Goal: Book appointment/travel/reservation

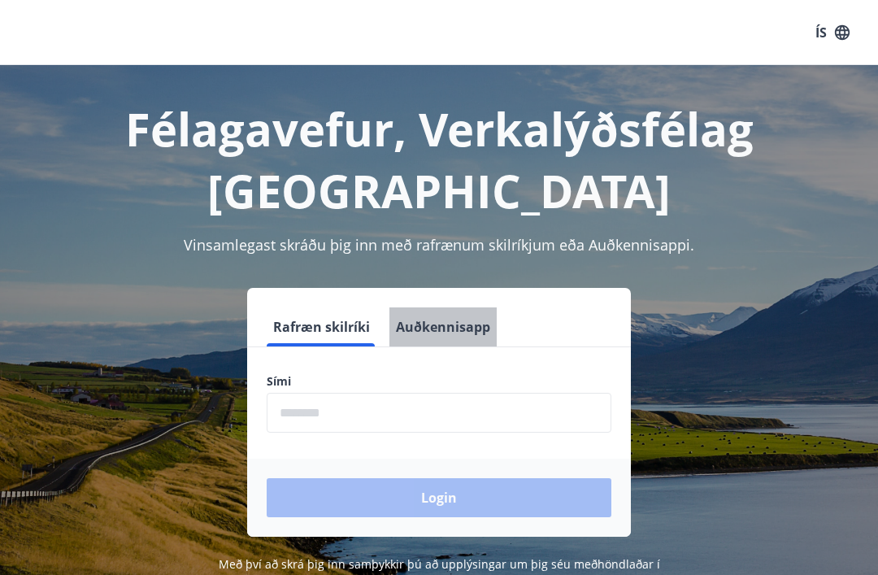
click at [454, 337] on button "Auðkennisapp" at bounding box center [442, 326] width 107 height 39
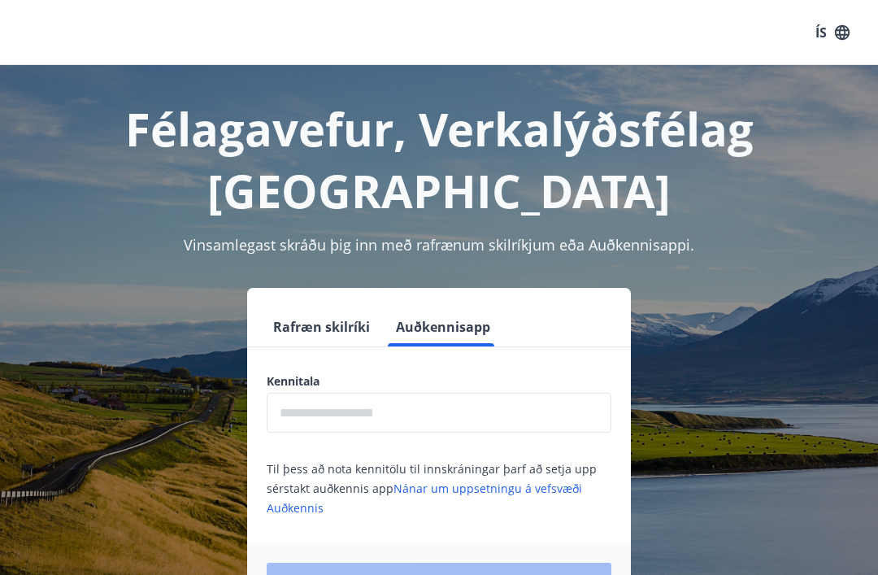
click at [432, 416] on input "text" at bounding box center [439, 413] width 345 height 40
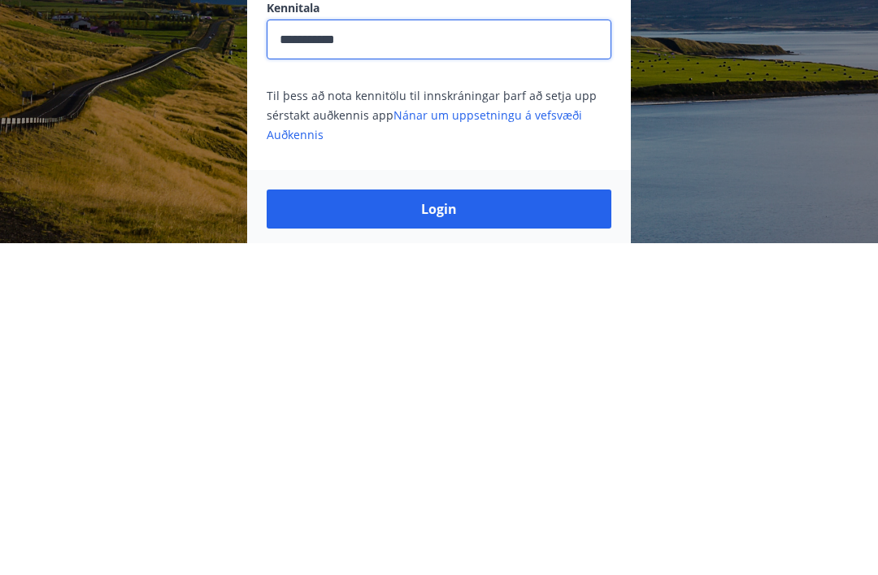
type input "**********"
click at [462, 521] on button "Login" at bounding box center [439, 540] width 345 height 39
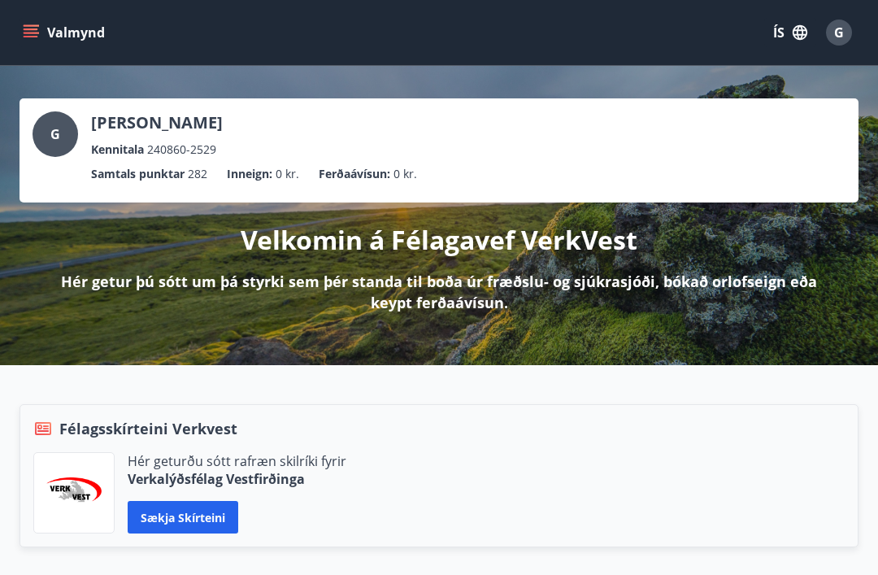
click at [45, 13] on div "Valmynd ÍS G" at bounding box center [439, 32] width 839 height 39
click at [28, 41] on button "Valmynd" at bounding box center [66, 32] width 92 height 29
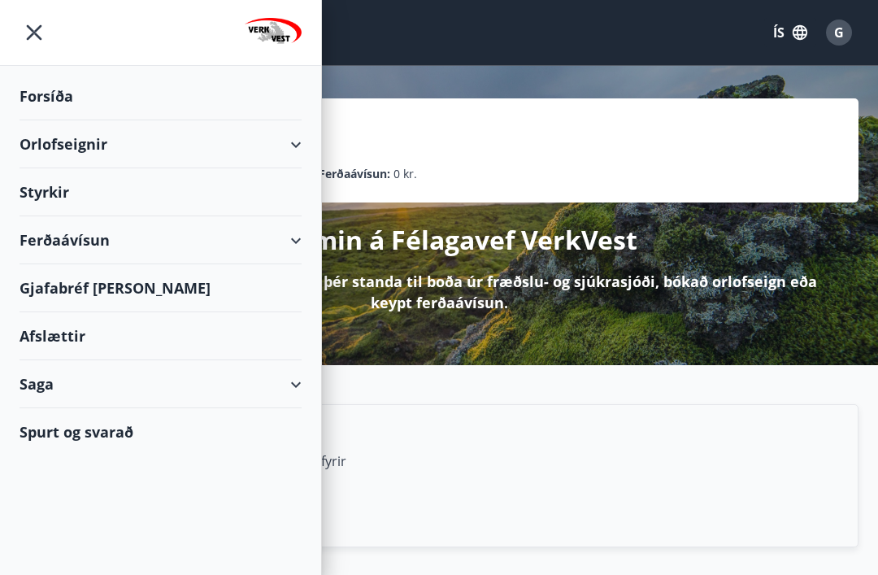
click at [267, 146] on div "Orlofseignir" at bounding box center [161, 144] width 282 height 48
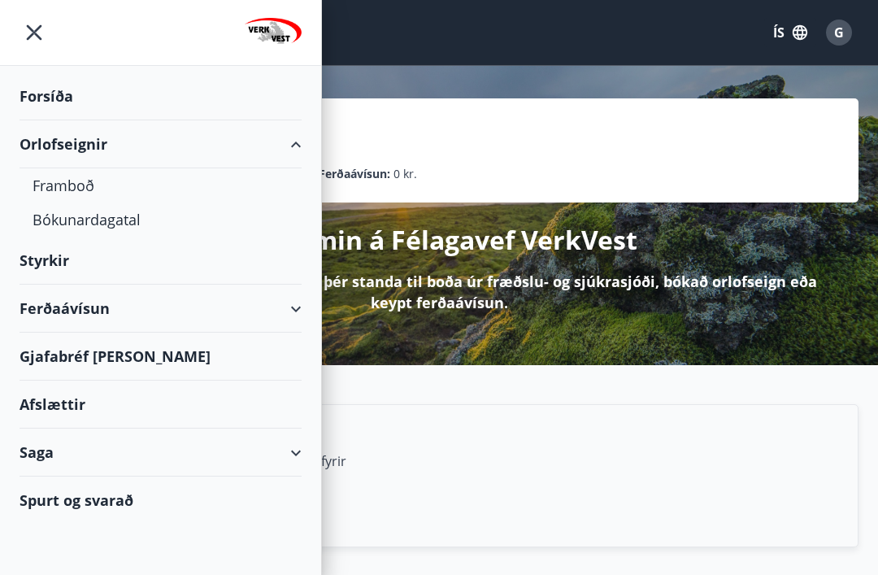
click at [120, 213] on div "Bókunardagatal" at bounding box center [161, 219] width 256 height 34
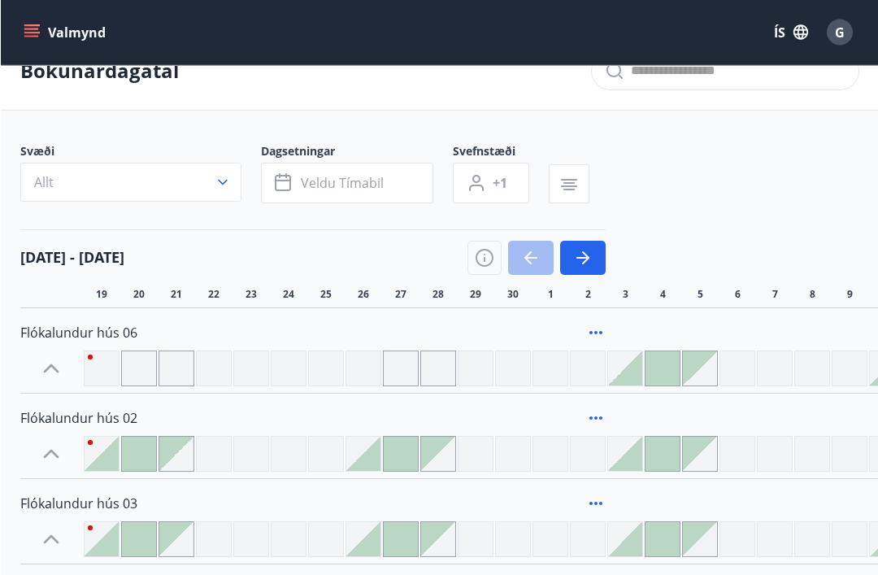
scroll to position [33, 0]
click at [228, 189] on icon "button" at bounding box center [222, 182] width 16 height 16
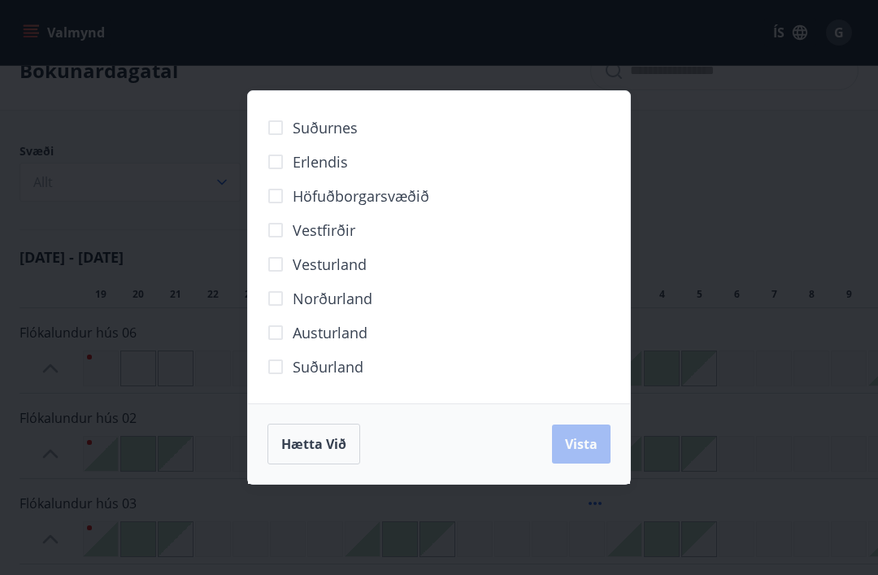
click at [378, 206] on span "Höfuðborgarsvæðið" at bounding box center [361, 195] width 137 height 21
click at [590, 453] on span "Vista" at bounding box center [581, 444] width 33 height 18
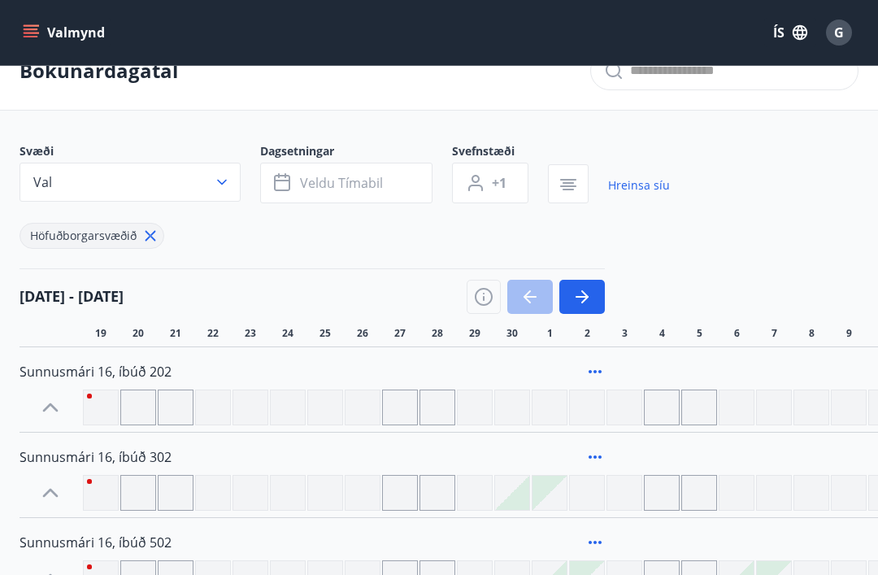
click at [369, 185] on span "Veldu tímabil" at bounding box center [341, 183] width 83 height 18
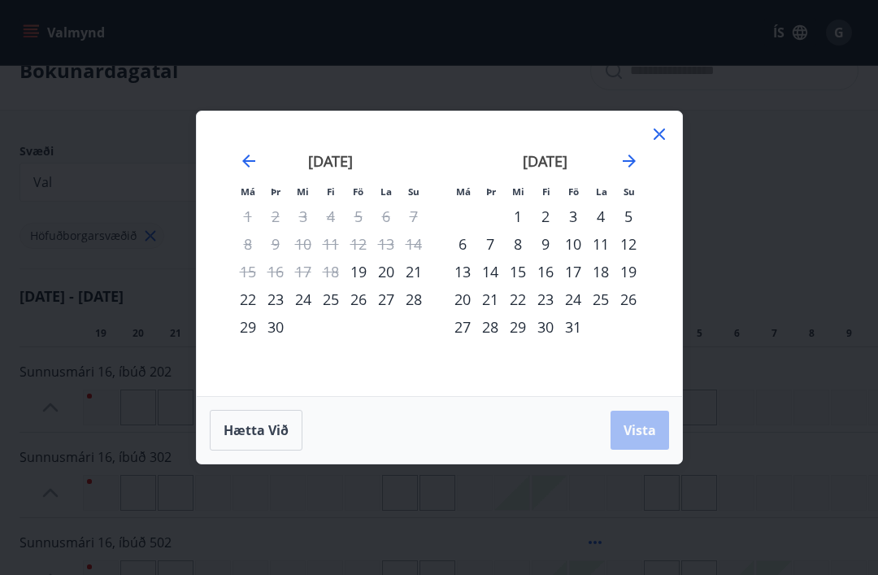
click at [628, 167] on icon "Move forward to switch to the next month." at bounding box center [629, 160] width 13 height 13
click at [603, 230] on div "1" at bounding box center [601, 216] width 28 height 28
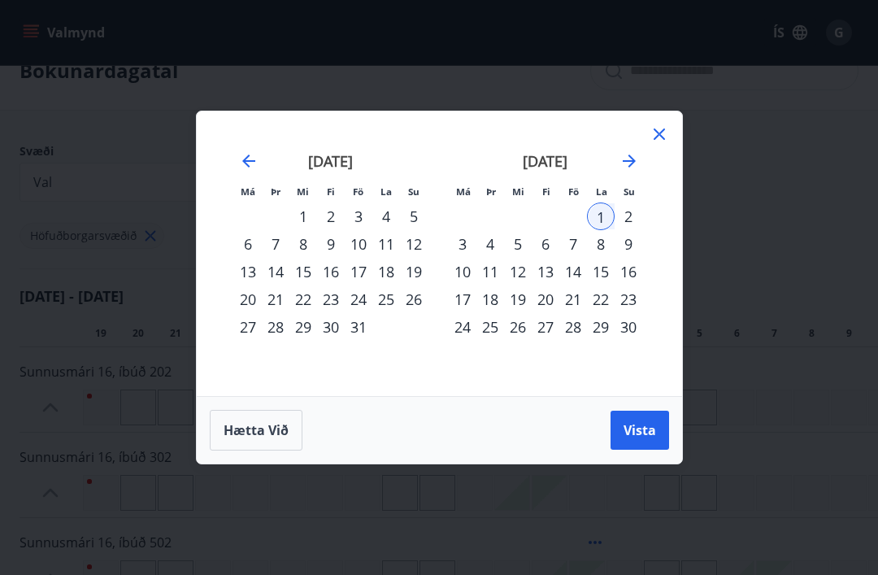
click at [486, 258] on div "4" at bounding box center [490, 244] width 28 height 28
click at [638, 443] on button "Vista" at bounding box center [639, 430] width 59 height 39
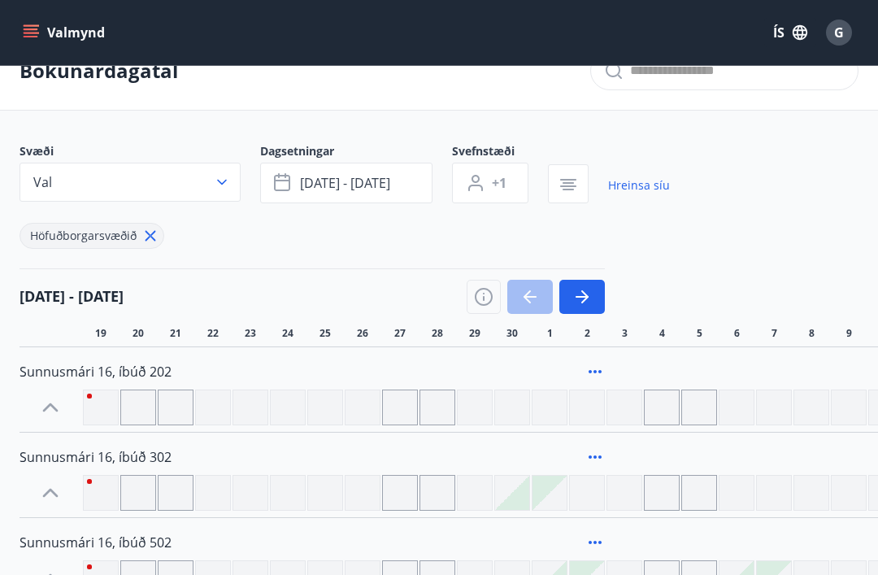
click at [751, 248] on div "Svæði Val Dagsetningar nóv 01 - nóv 04 Svefnstæði +1 Hreinsa síu Höfuðborgarsvæ…" at bounding box center [439, 196] width 839 height 106
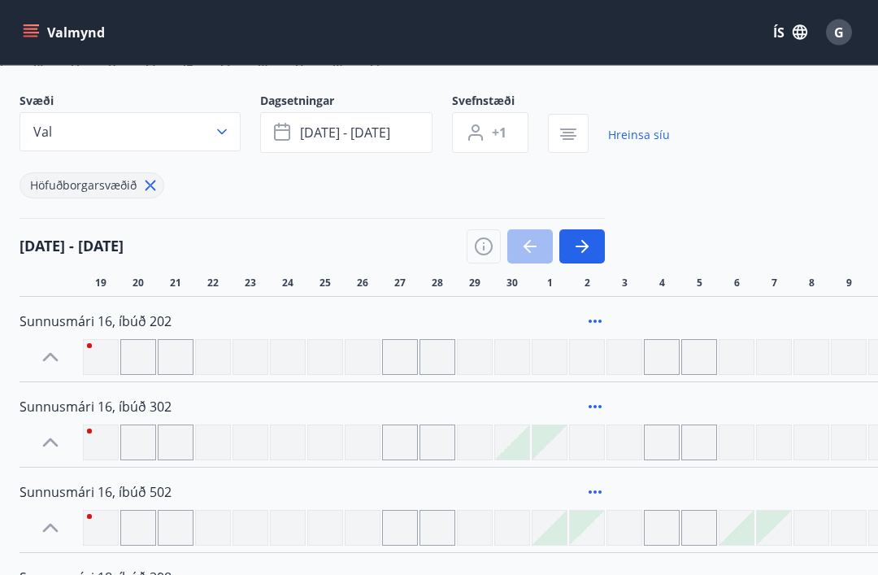
scroll to position [89, 0]
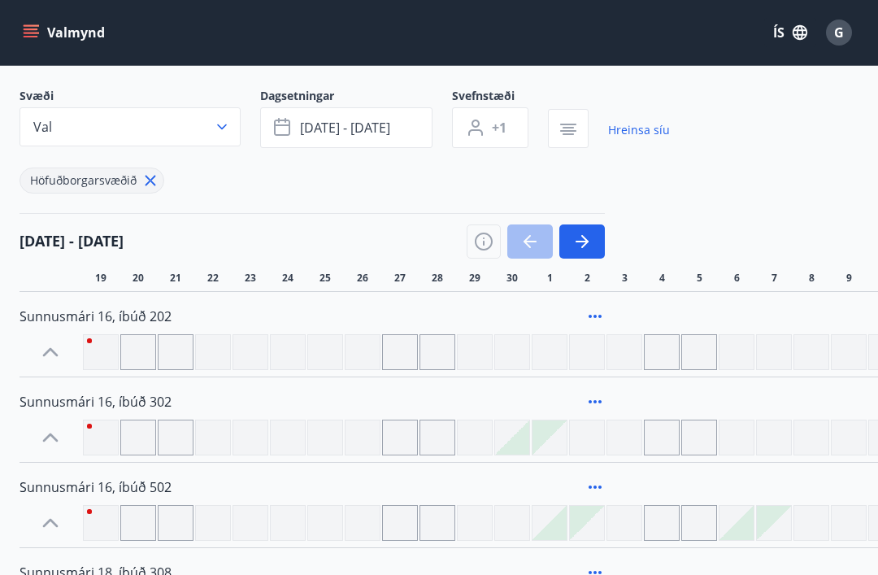
click at [583, 243] on icon "button" at bounding box center [582, 242] width 20 height 20
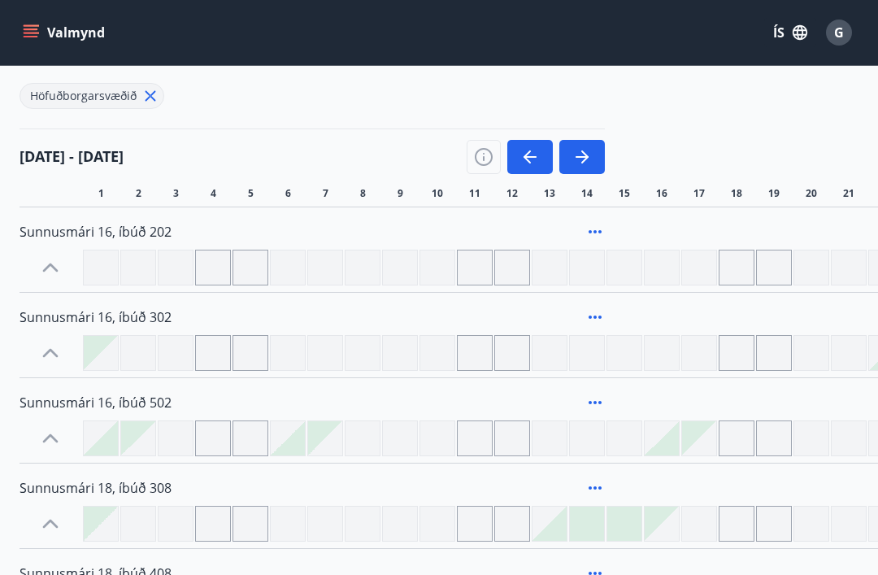
scroll to position [213, 0]
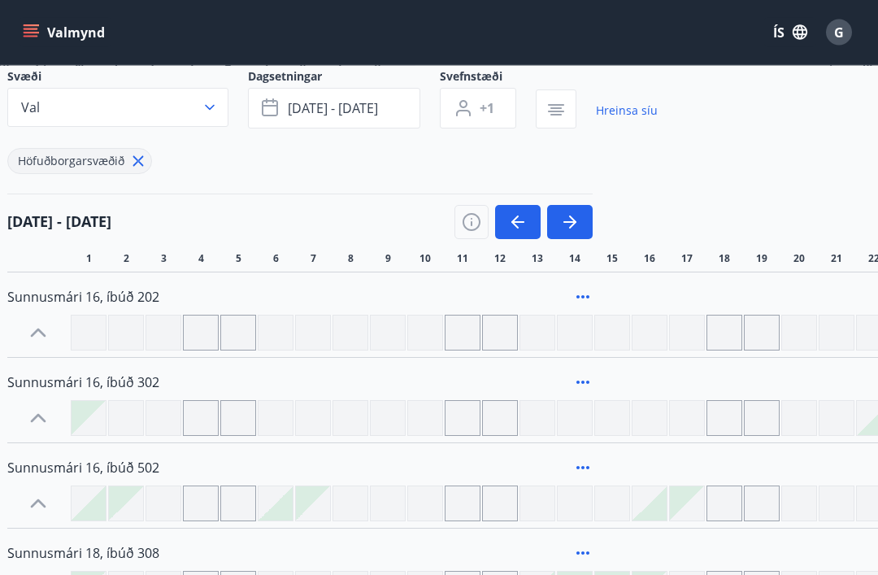
click at [575, 213] on icon "button" at bounding box center [570, 223] width 20 height 20
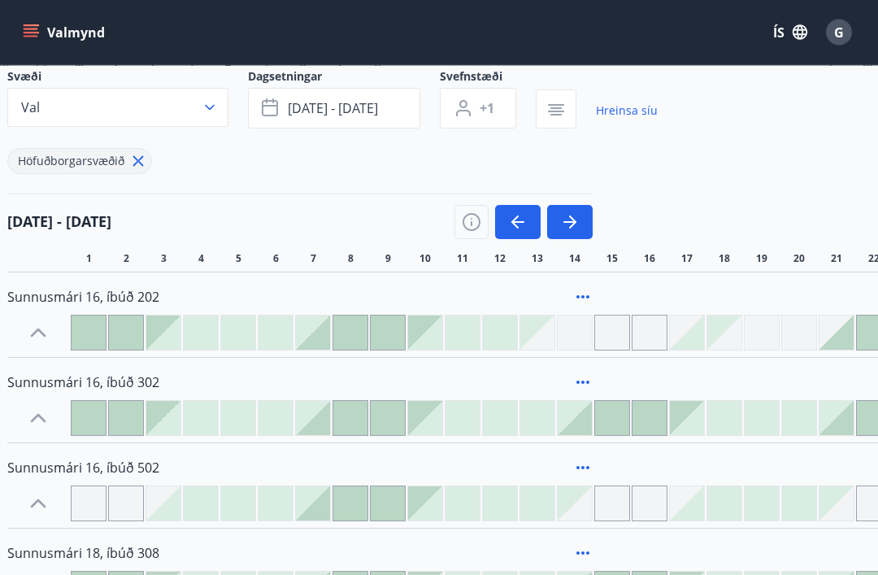
scroll to position [108, 12]
click at [587, 202] on div "[DATE] - [DATE]" at bounding box center [299, 216] width 585 height 46
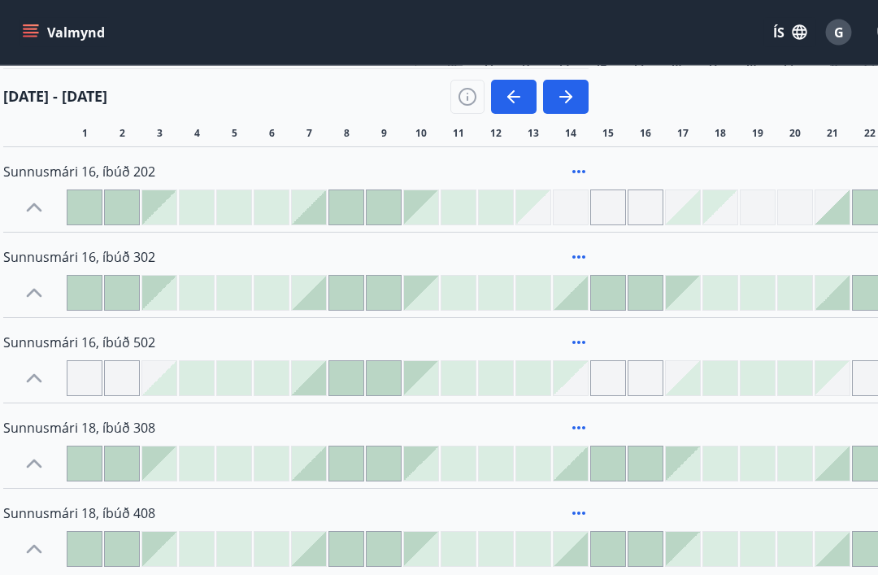
scroll to position [233, 15]
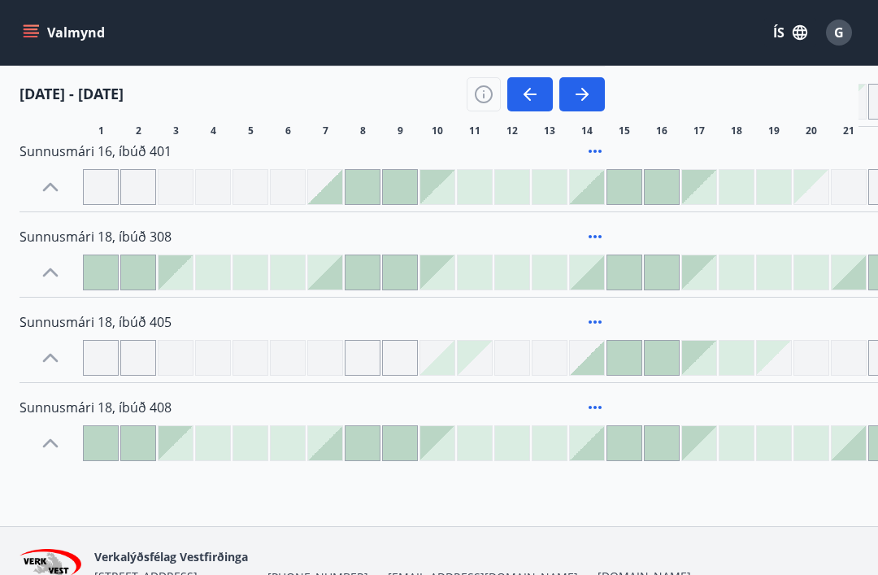
scroll to position [545, 0]
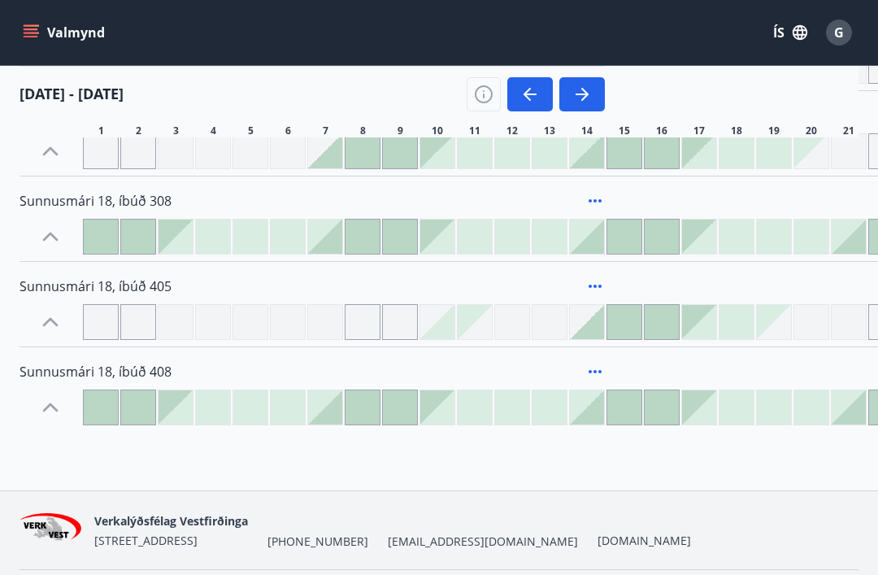
click at [143, 406] on div at bounding box center [138, 407] width 34 height 34
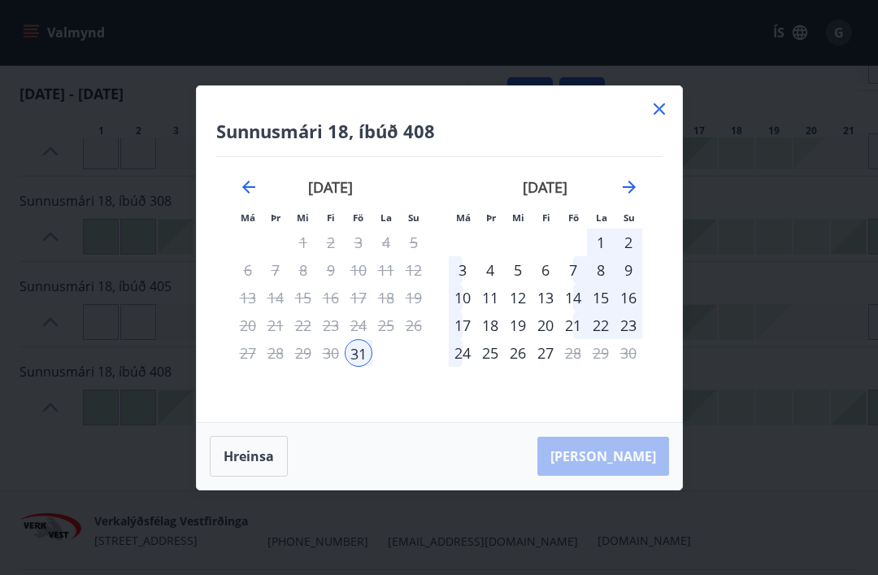
click at [459, 284] on div "3" at bounding box center [463, 270] width 28 height 28
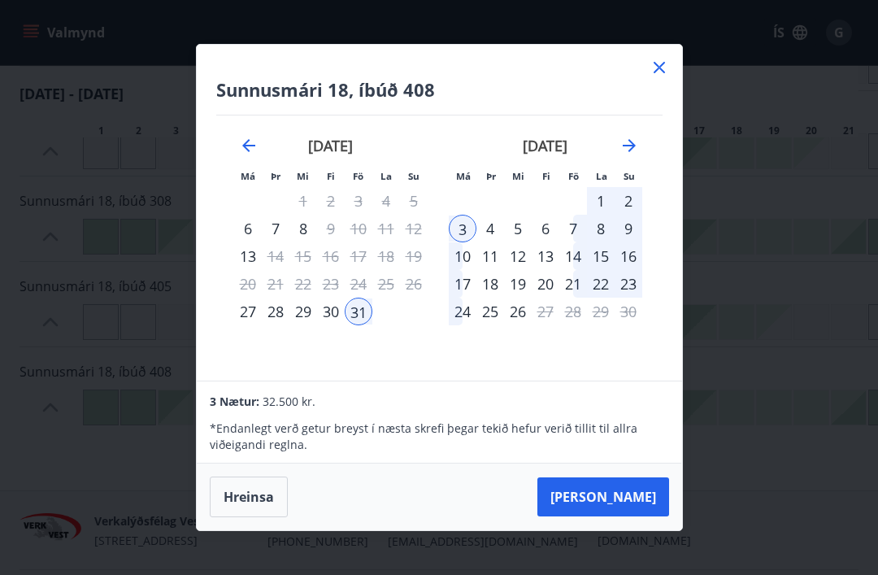
click at [250, 517] on button "Hreinsa" at bounding box center [249, 496] width 78 height 41
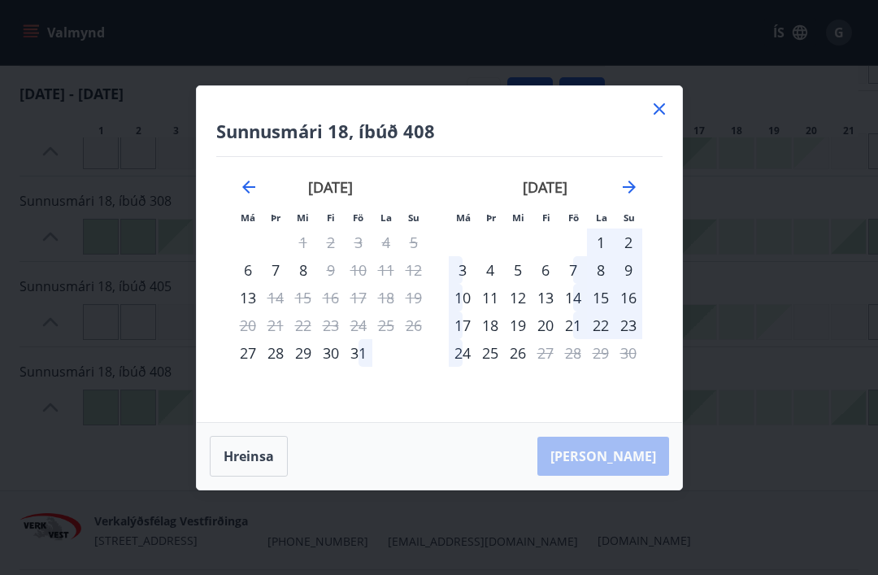
click at [657, 119] on icon at bounding box center [660, 109] width 20 height 20
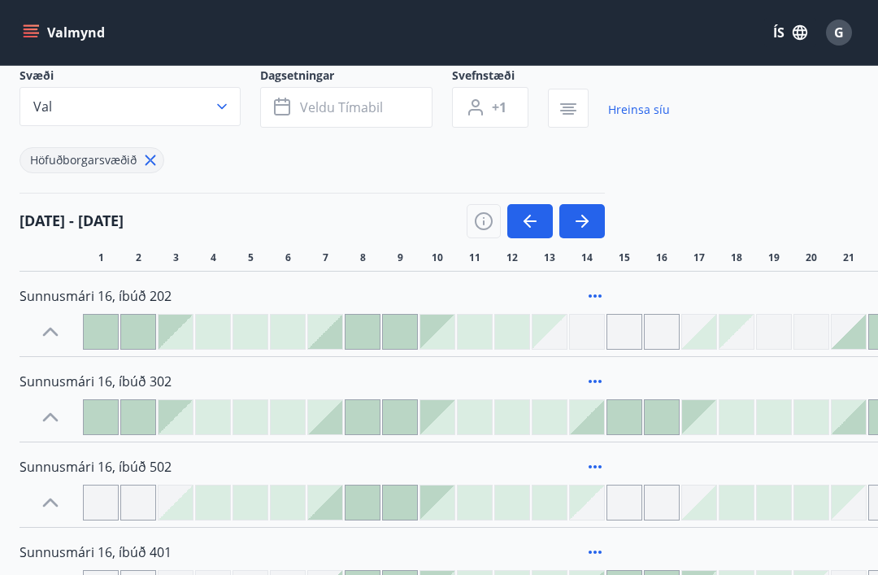
scroll to position [0, 0]
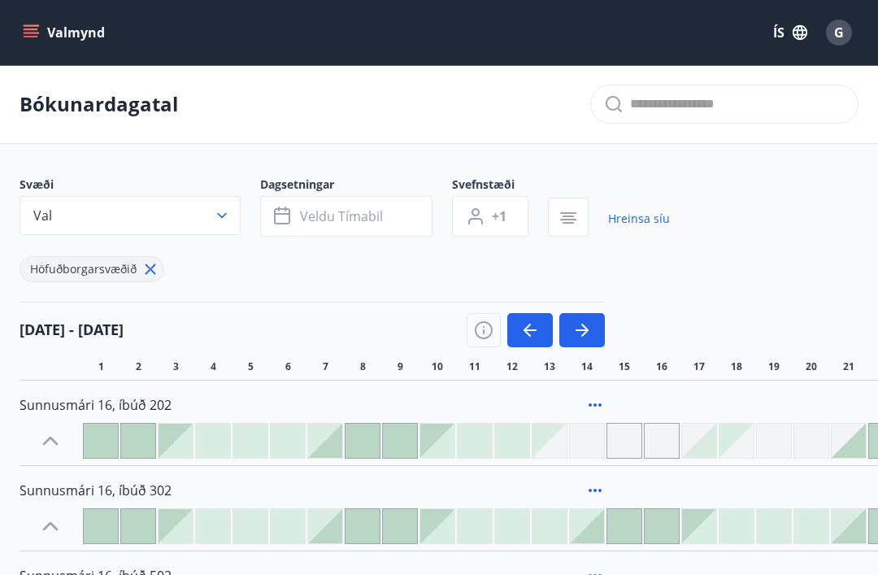
click at [37, 40] on icon "menu" at bounding box center [31, 32] width 16 height 16
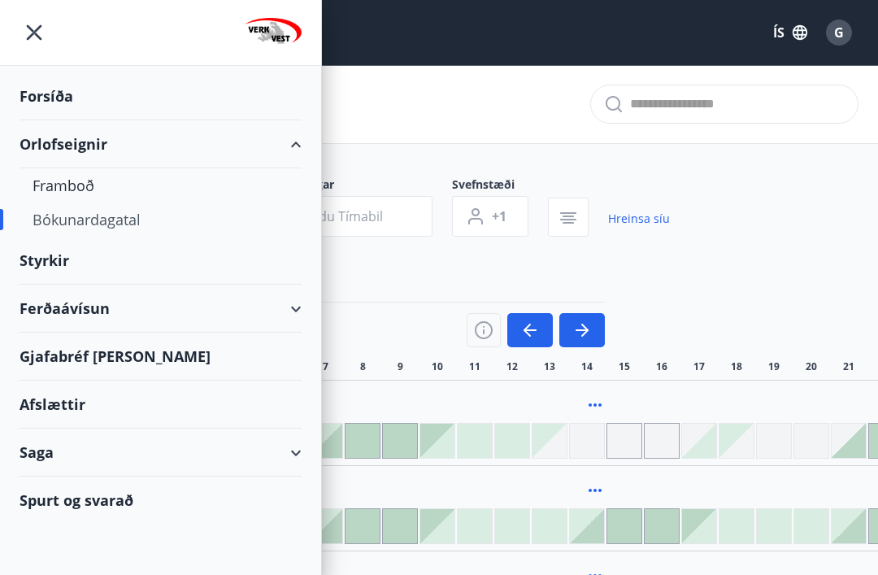
click at [63, 189] on div "Framboð" at bounding box center [161, 185] width 256 height 34
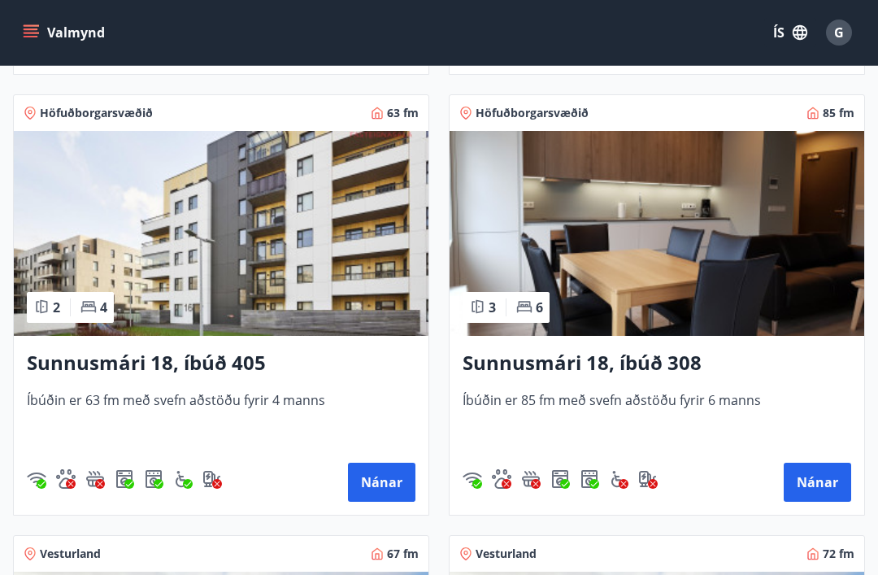
scroll to position [706, 0]
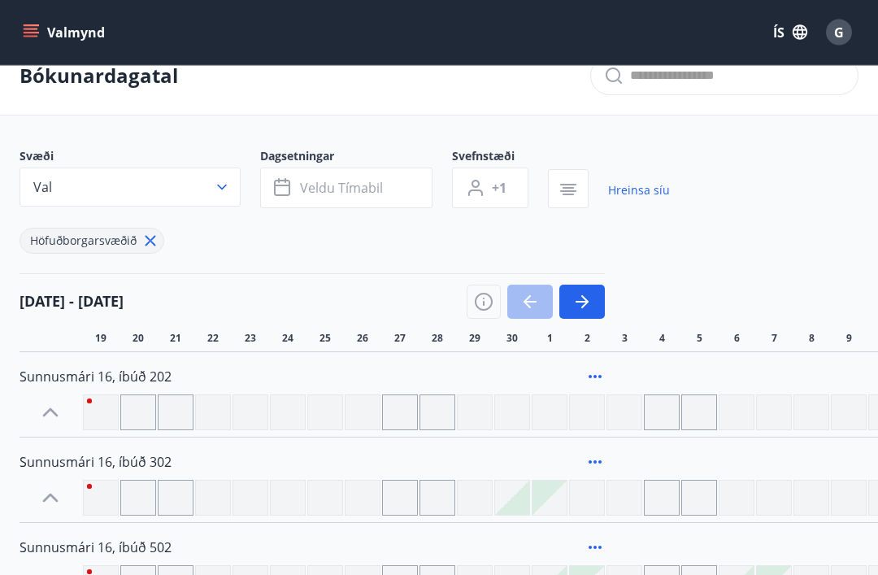
click at [588, 302] on icon "button" at bounding box center [584, 302] width 7 height 13
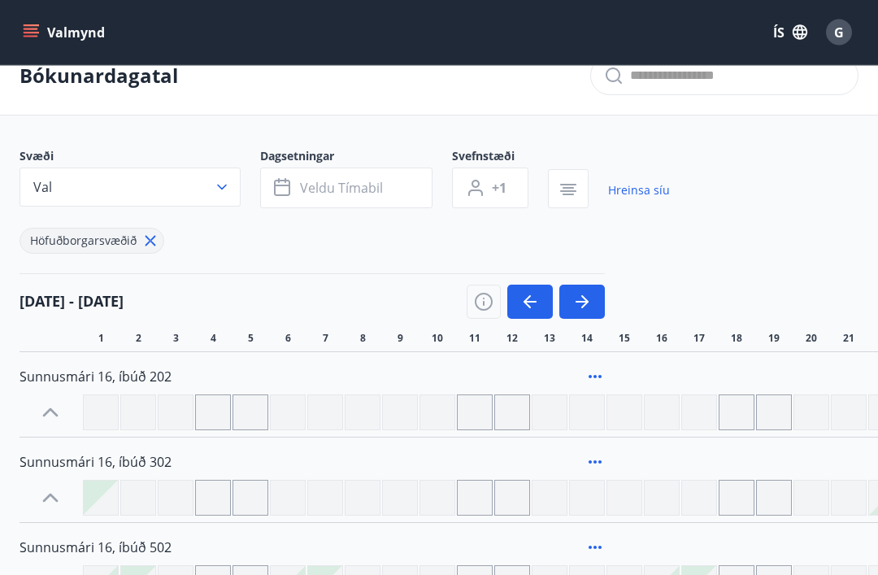
scroll to position [28, 0]
click at [585, 299] on icon "button" at bounding box center [584, 301] width 7 height 13
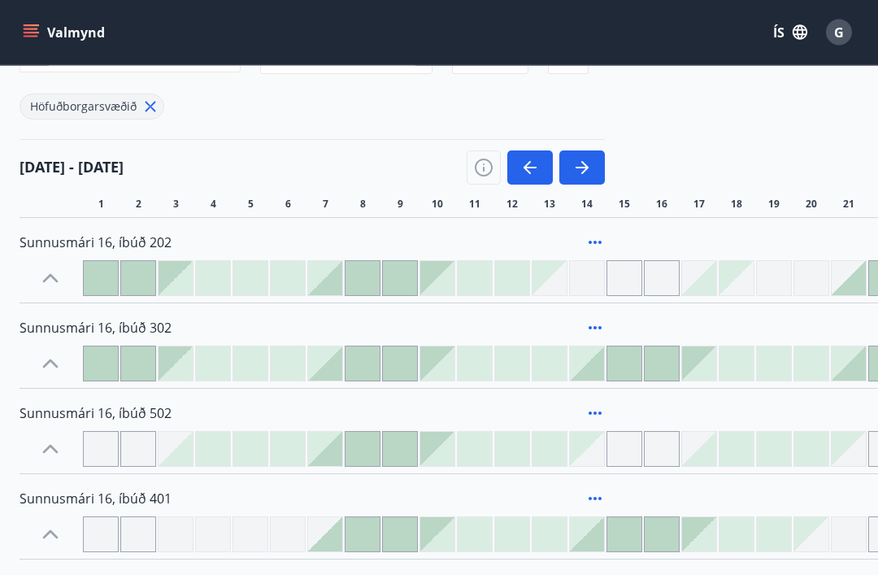
scroll to position [0, 0]
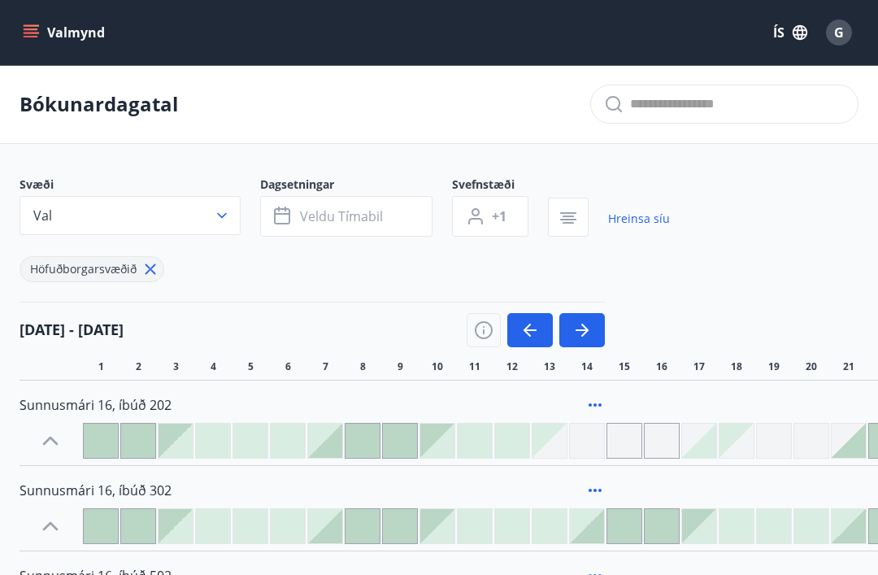
click at [41, 32] on button "Valmynd" at bounding box center [66, 32] width 92 height 29
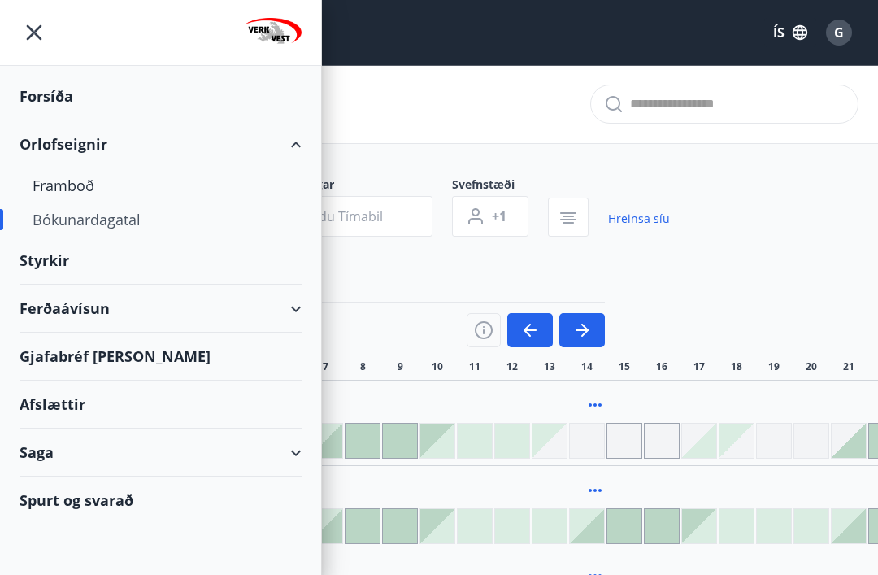
click at [51, 184] on div "Framboð" at bounding box center [161, 185] width 256 height 34
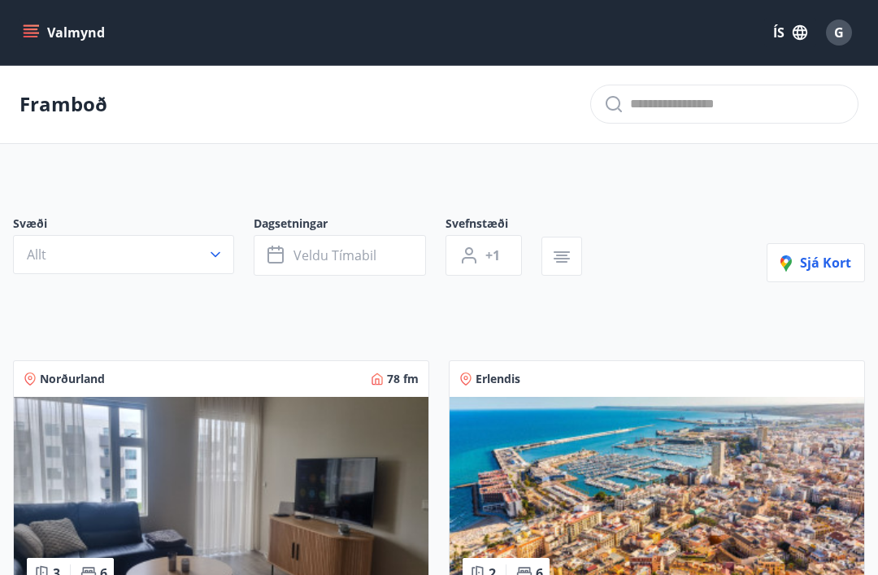
click at [215, 257] on icon "button" at bounding box center [215, 254] width 16 height 16
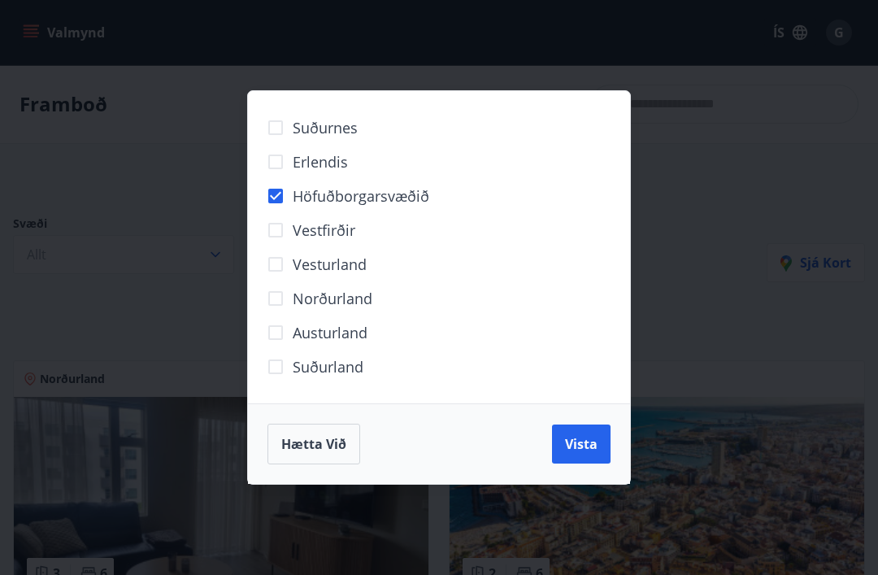
click at [580, 453] on button "Vista" at bounding box center [581, 443] width 59 height 39
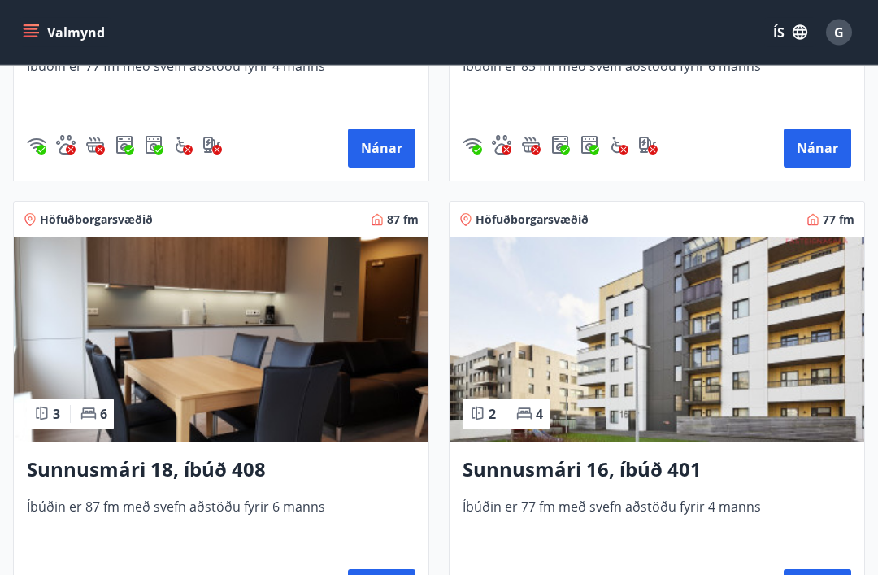
scroll to position [1070, 0]
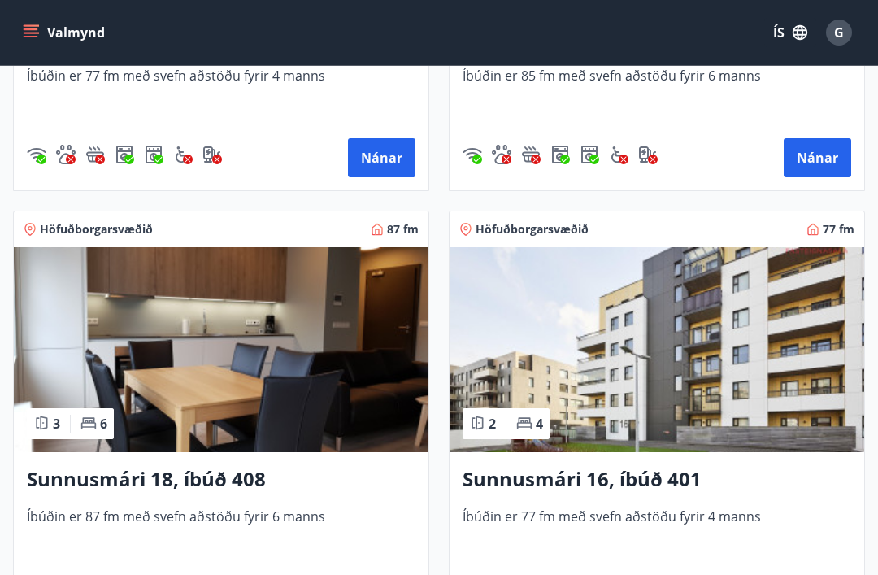
click at [48, 21] on button "Valmynd" at bounding box center [66, 32] width 92 height 29
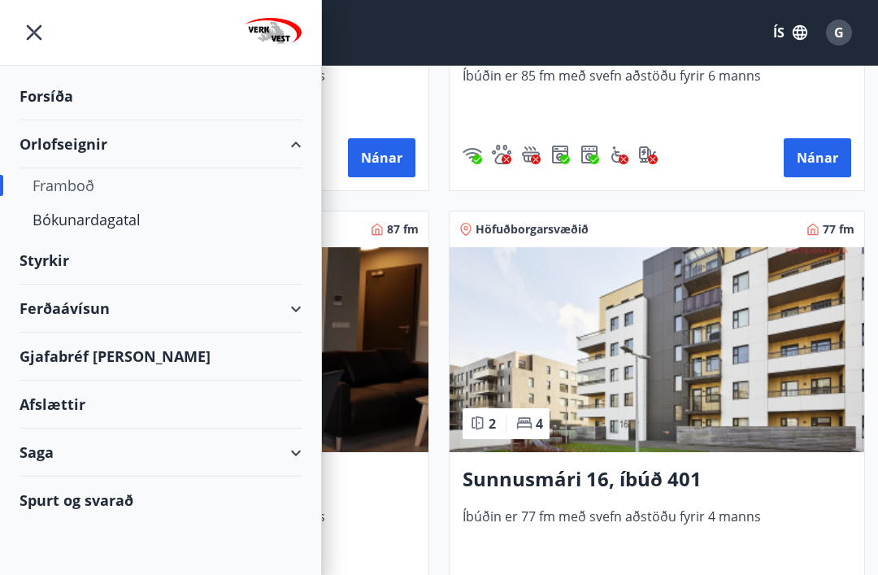
click at [90, 224] on div "Bókunardagatal" at bounding box center [161, 219] width 256 height 34
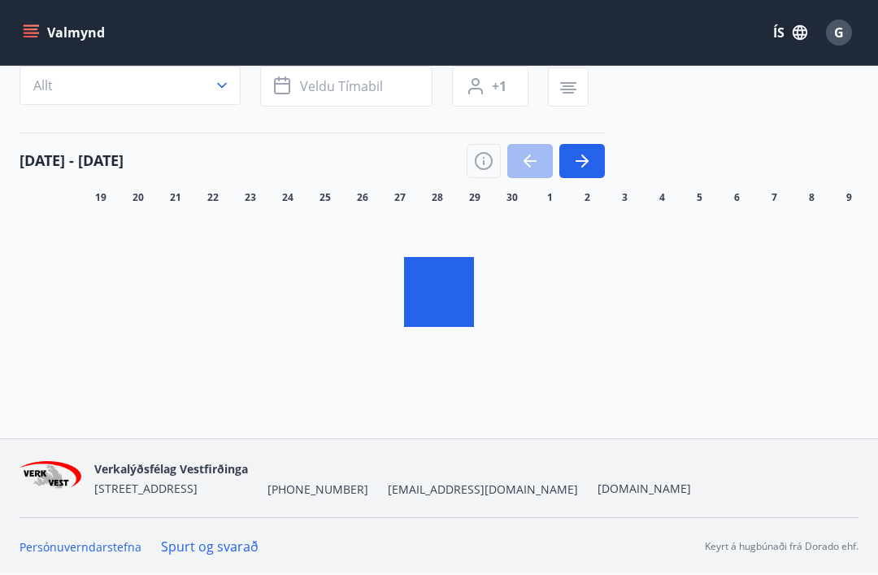
scroll to position [119, 0]
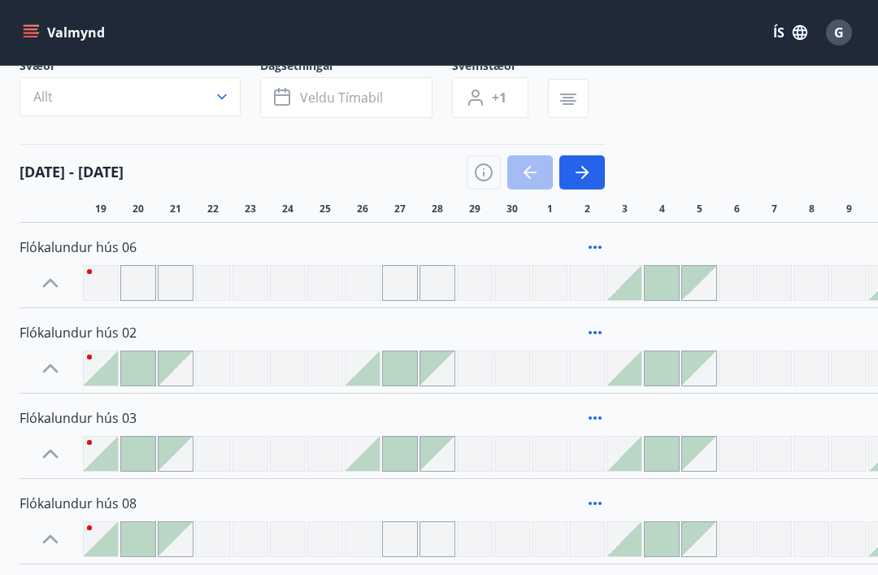
click at [588, 167] on icon "button" at bounding box center [582, 173] width 20 height 20
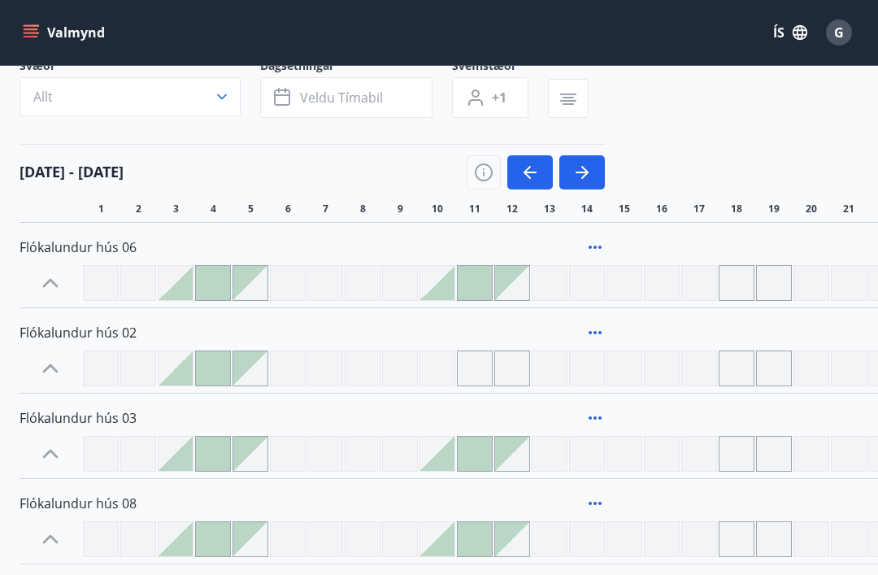
click at [577, 178] on icon "button" at bounding box center [582, 173] width 20 height 20
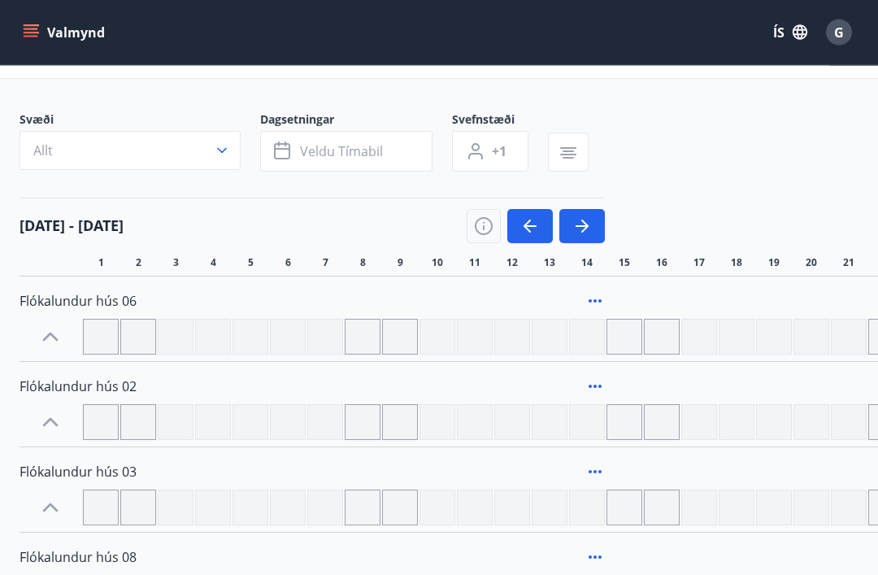
scroll to position [25, 0]
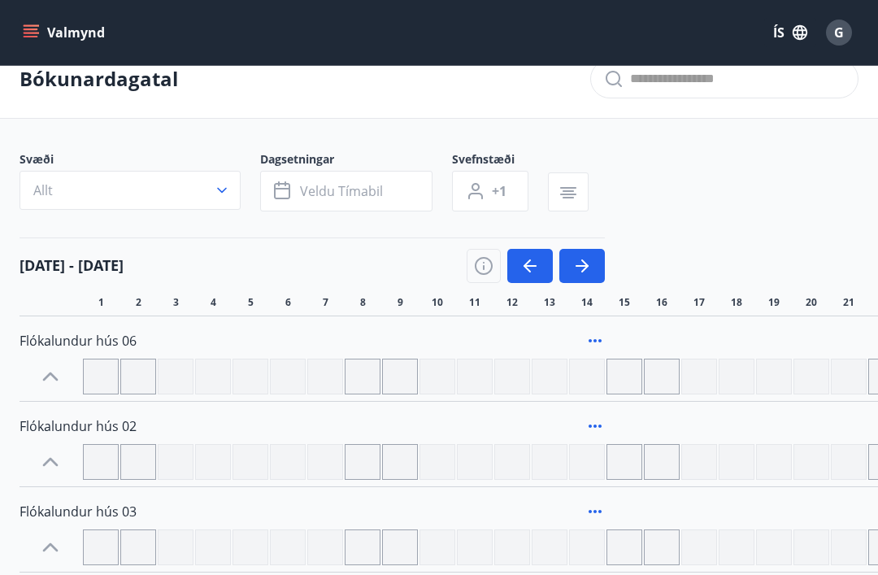
click at [228, 191] on icon "button" at bounding box center [222, 190] width 16 height 16
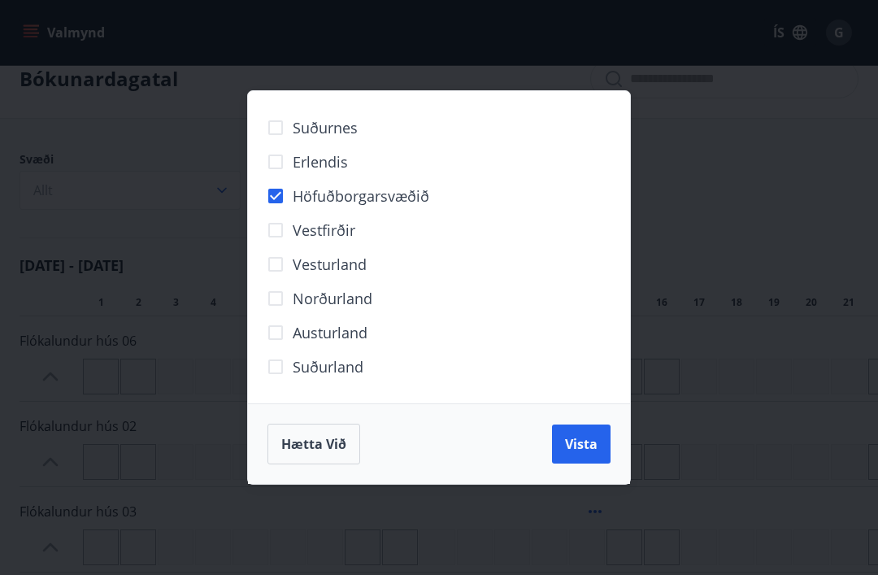
click at [580, 441] on span "Vista" at bounding box center [581, 444] width 33 height 18
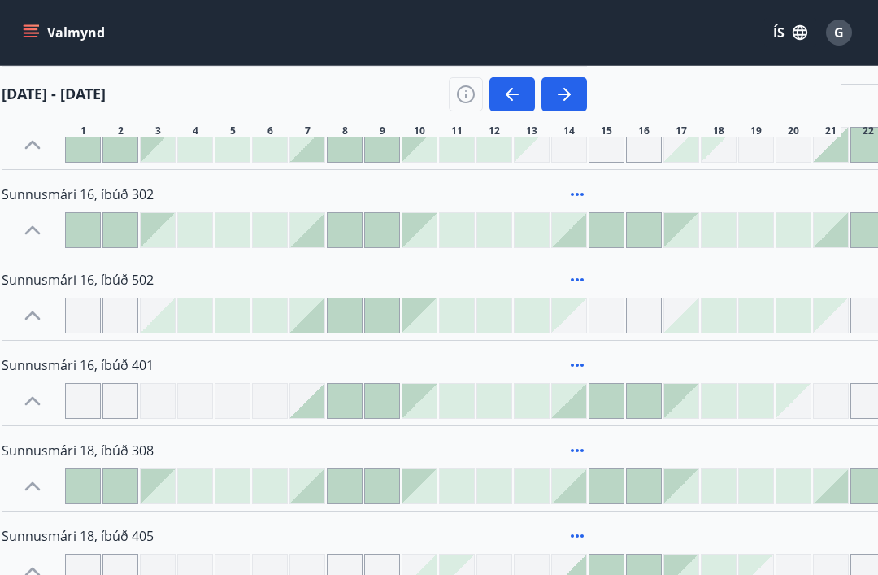
scroll to position [304, 18]
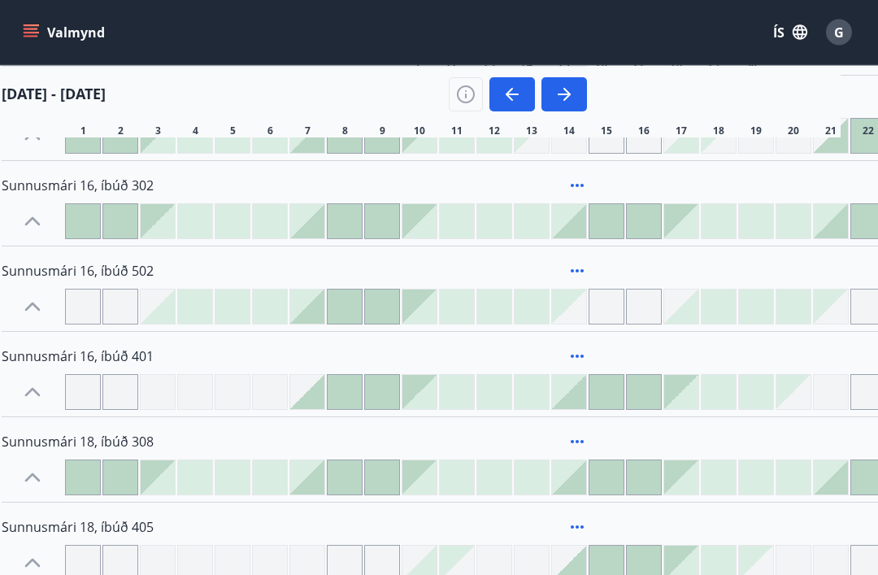
click at [89, 217] on div at bounding box center [83, 222] width 34 height 34
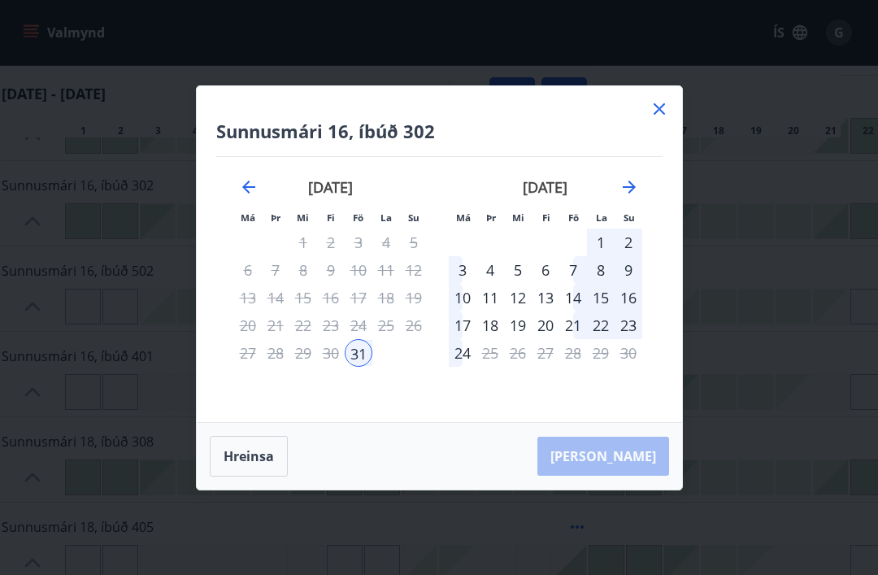
click at [458, 284] on div "3" at bounding box center [463, 270] width 28 height 28
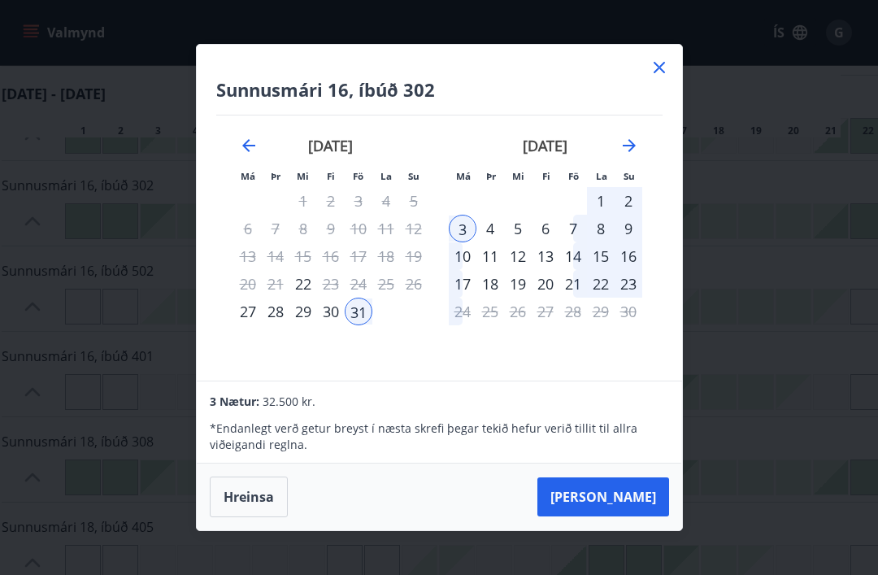
click at [633, 516] on button "[PERSON_NAME]" at bounding box center [603, 496] width 132 height 39
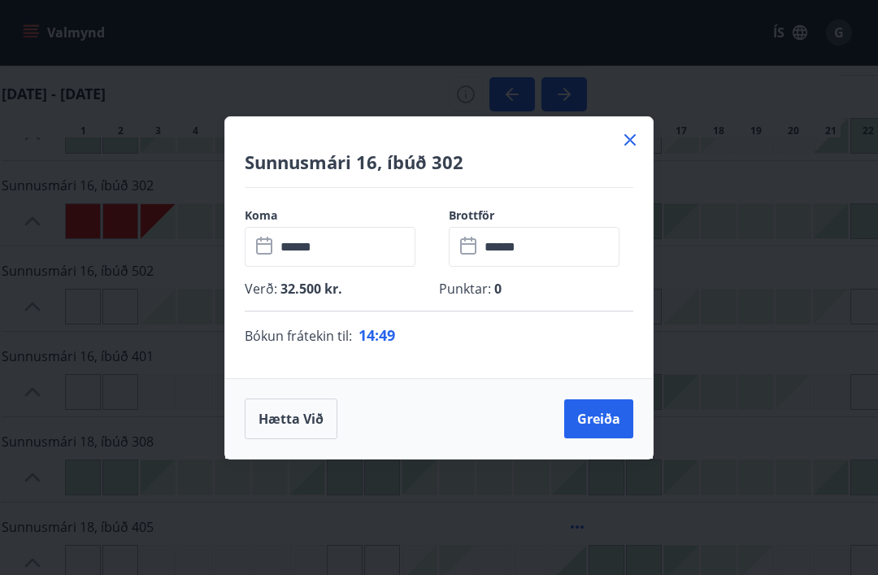
click at [617, 438] on button "Greiða" at bounding box center [598, 418] width 69 height 39
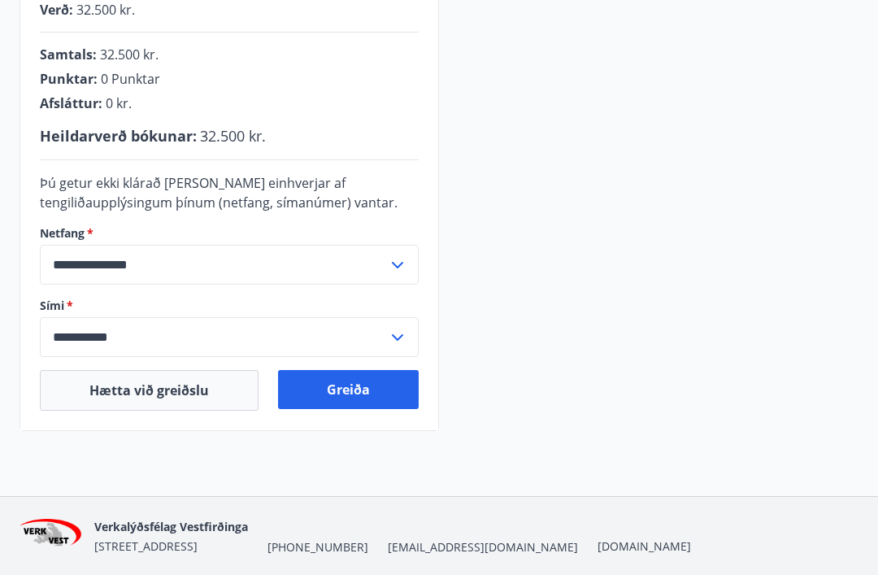
scroll to position [428, 0]
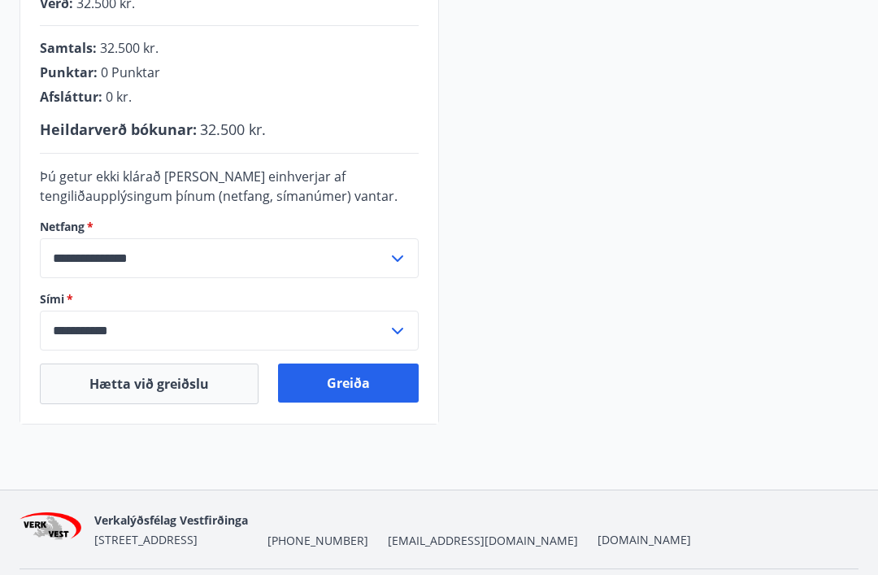
click at [348, 390] on button "Greiða" at bounding box center [348, 382] width 141 height 39
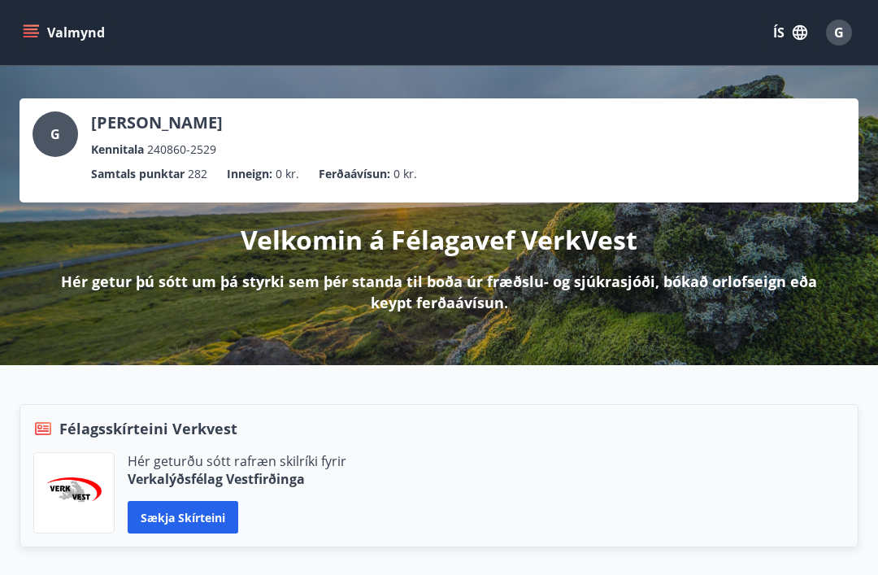
click at [47, 36] on button "Valmynd" at bounding box center [66, 32] width 92 height 29
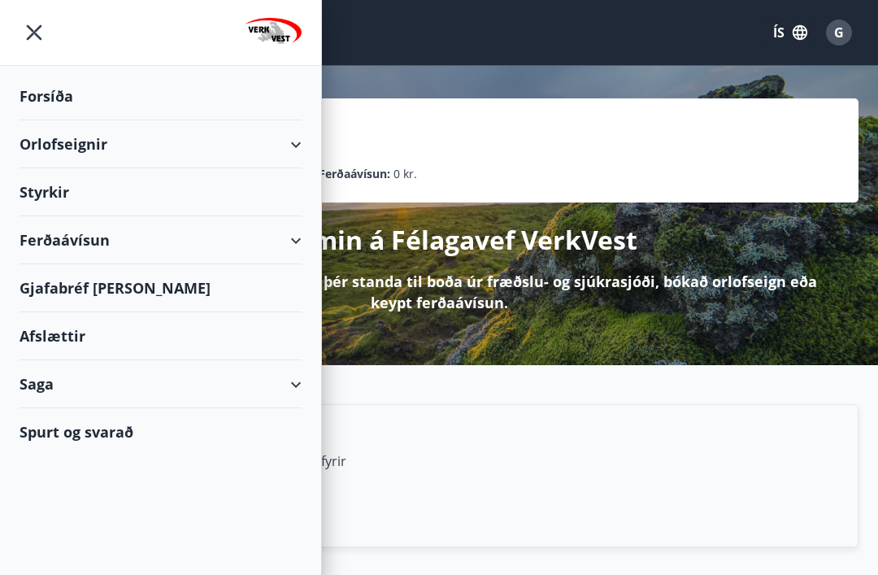
click at [41, 130] on div "Orlofseignir" at bounding box center [161, 144] width 282 height 48
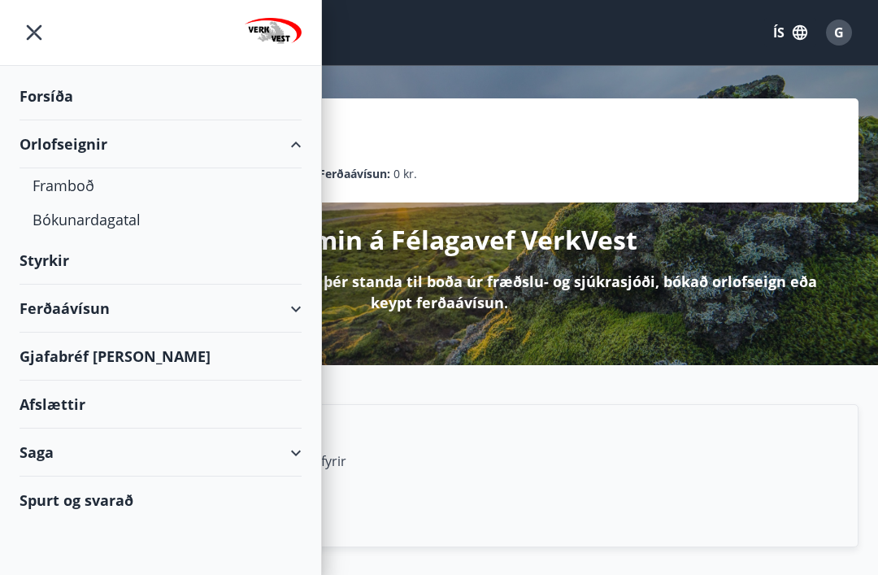
click at [57, 183] on div "Framboð" at bounding box center [161, 185] width 256 height 34
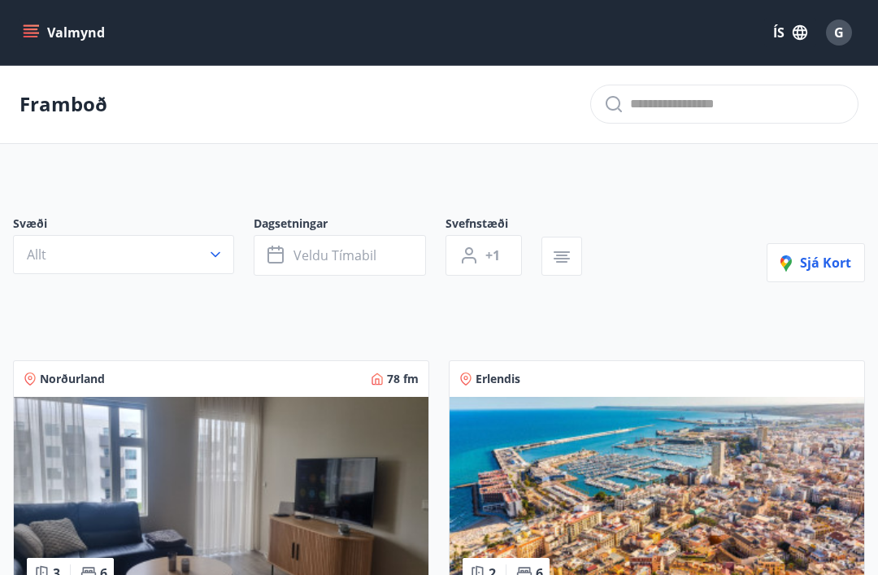
click at [85, 246] on button "Allt" at bounding box center [123, 254] width 221 height 39
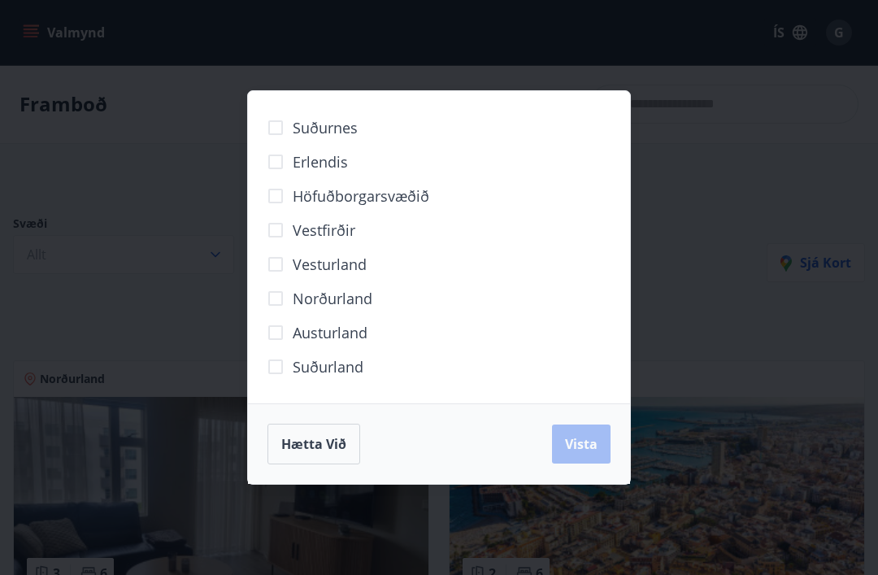
click at [302, 197] on span "Höfuðborgarsvæðið" at bounding box center [361, 195] width 137 height 21
click at [597, 446] on button "Vista" at bounding box center [581, 443] width 59 height 39
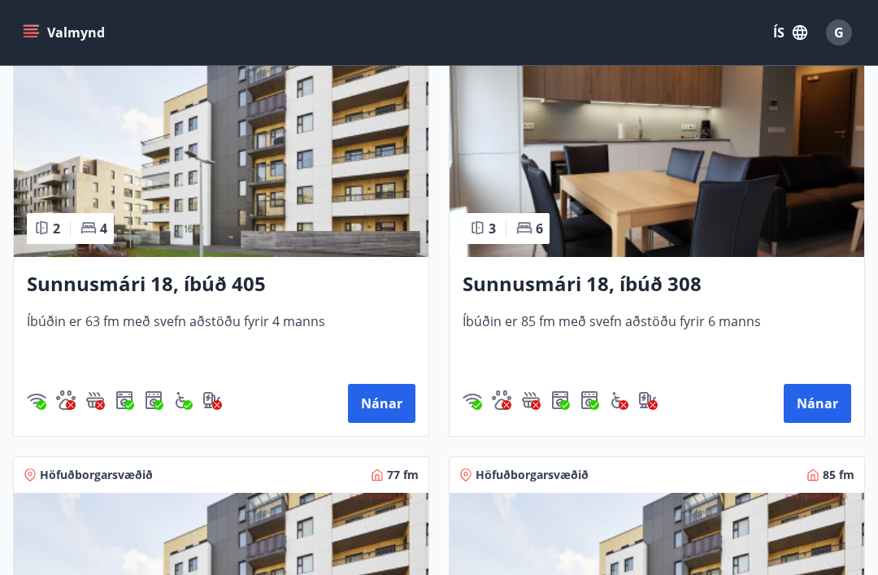
scroll to position [382, 0]
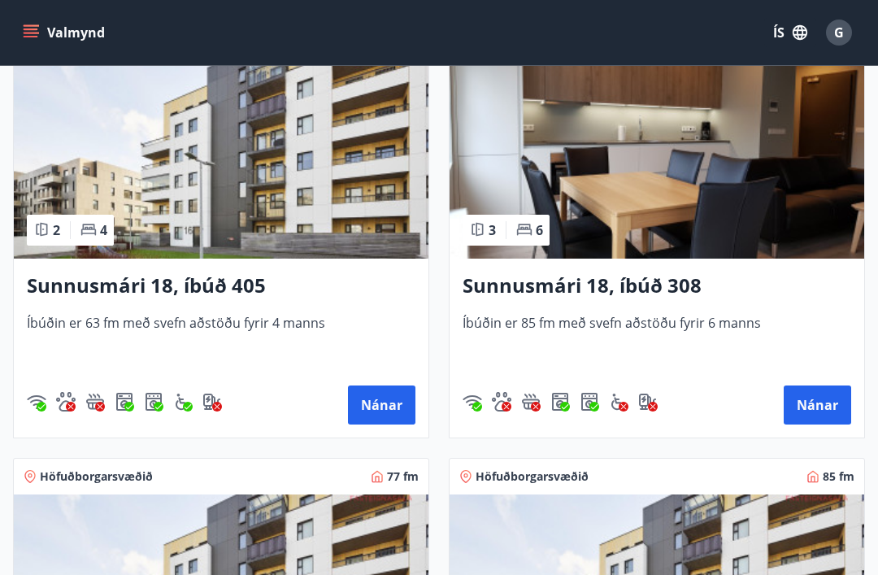
click at [839, 24] on span "G" at bounding box center [839, 33] width 10 height 18
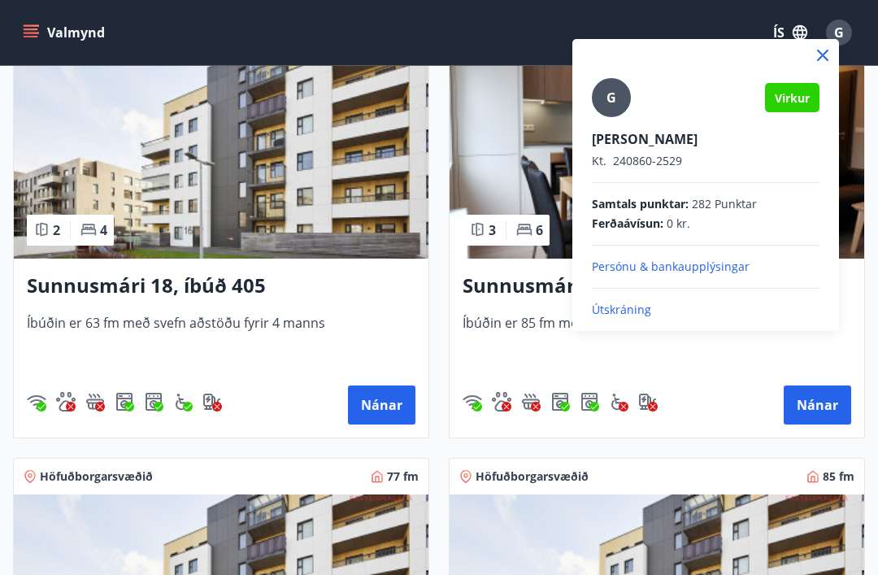
click at [633, 308] on p "Útskráning" at bounding box center [706, 310] width 228 height 16
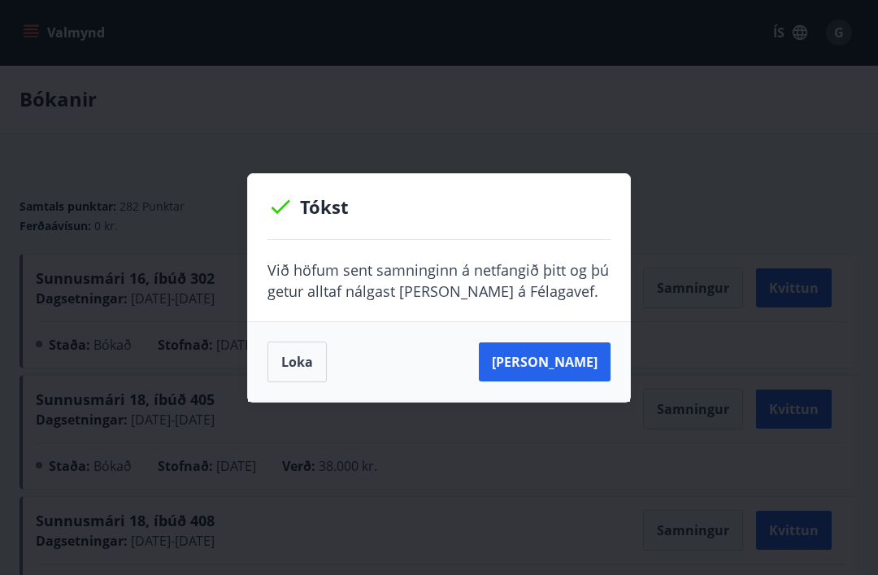
click at [302, 355] on button "Loka" at bounding box center [296, 361] width 59 height 41
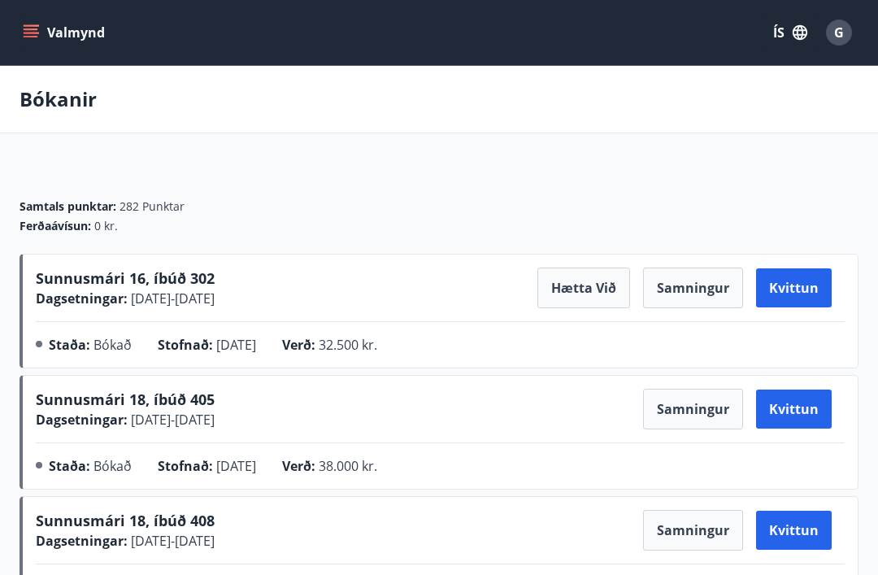
click at [37, 32] on icon "menu" at bounding box center [31, 32] width 16 height 16
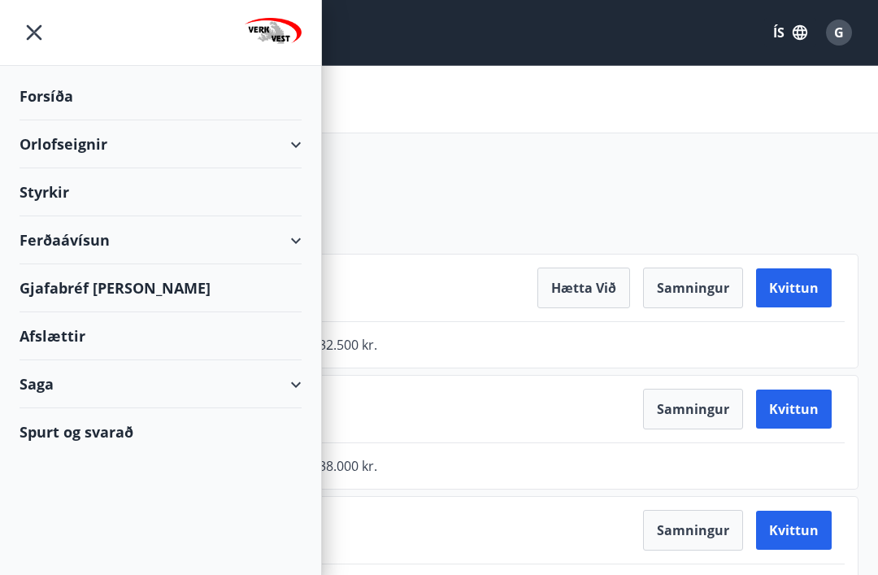
click at [259, 148] on div "Orlofseignir" at bounding box center [161, 144] width 282 height 48
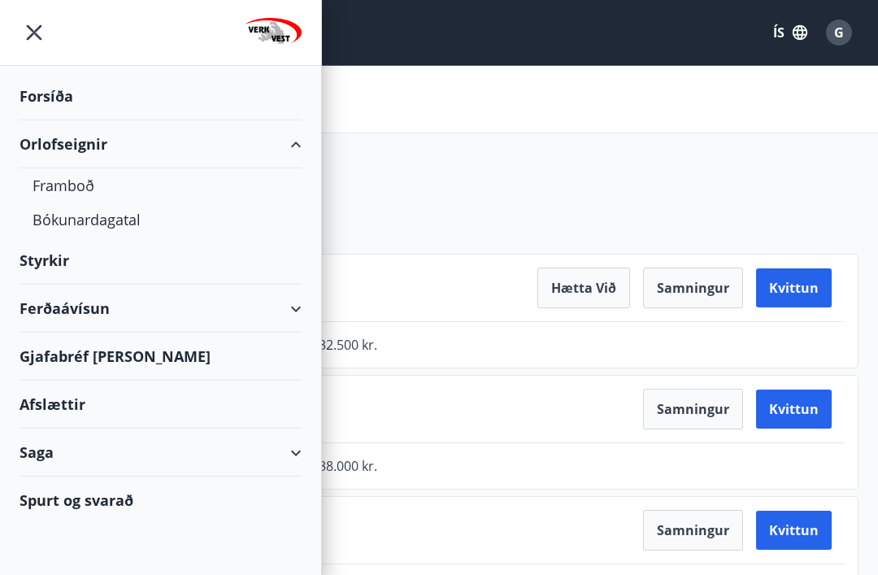
click at [115, 219] on div "Bókunardagatal" at bounding box center [161, 219] width 256 height 34
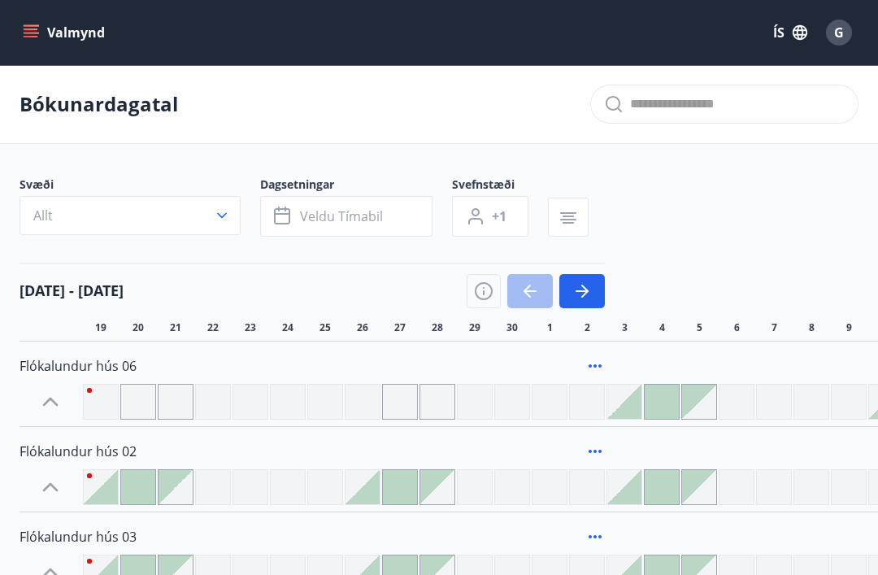
click at [580, 302] on button "button" at bounding box center [582, 291] width 46 height 34
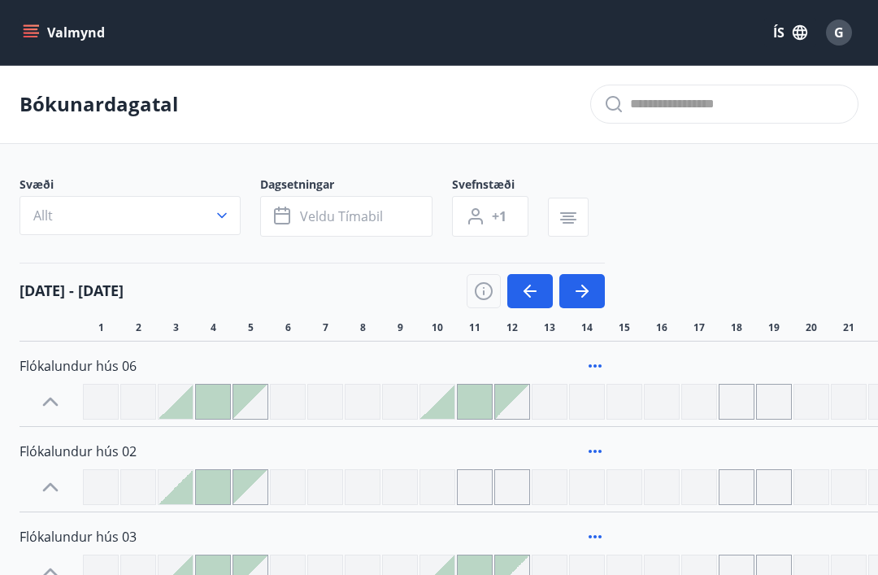
click at [577, 297] on icon "button" at bounding box center [582, 291] width 20 height 20
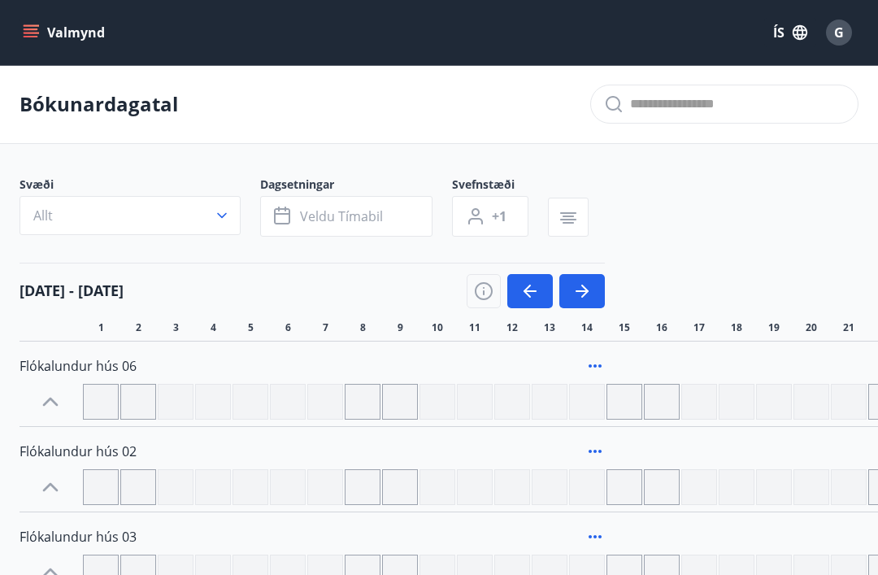
click at [219, 216] on icon "button" at bounding box center [222, 215] width 16 height 16
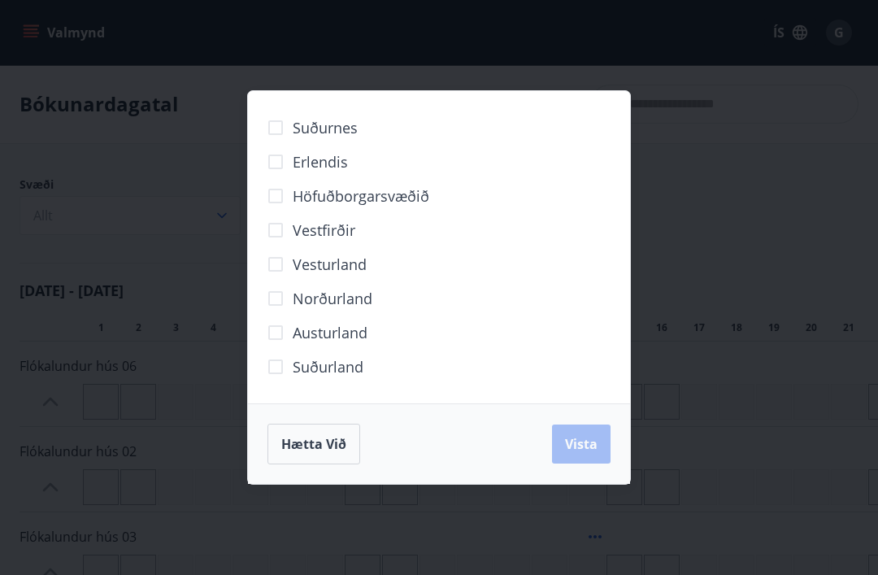
click at [364, 195] on span "Höfuðborgarsvæðið" at bounding box center [361, 195] width 137 height 21
click at [567, 453] on button "Vista" at bounding box center [581, 443] width 59 height 39
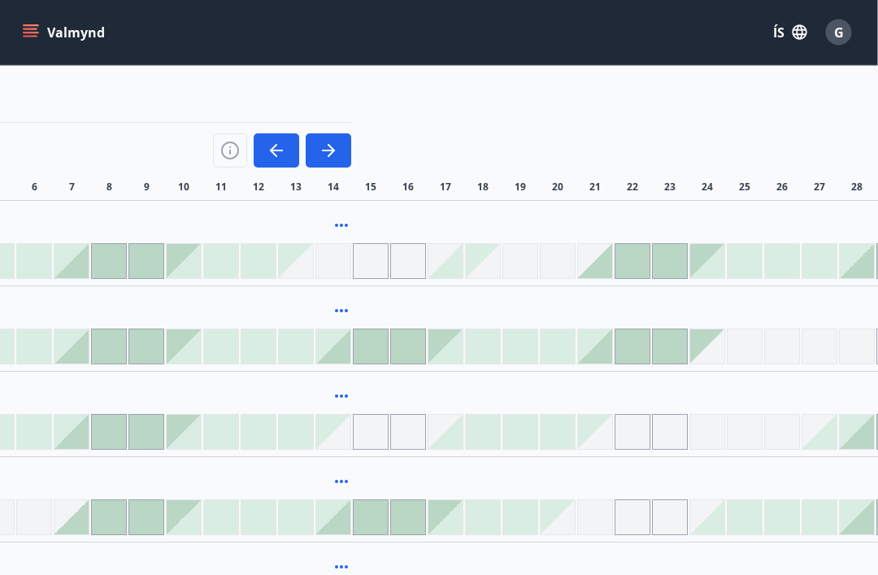
scroll to position [179, 254]
click at [552, 260] on div at bounding box center [558, 262] width 36 height 36
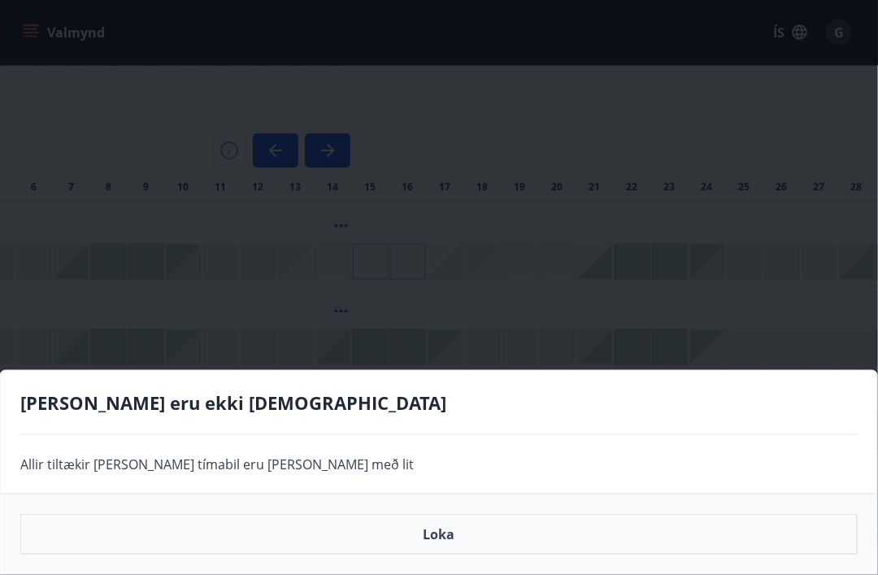
scroll to position [180, 254]
click at [445, 554] on button "Loka" at bounding box center [438, 534] width 837 height 41
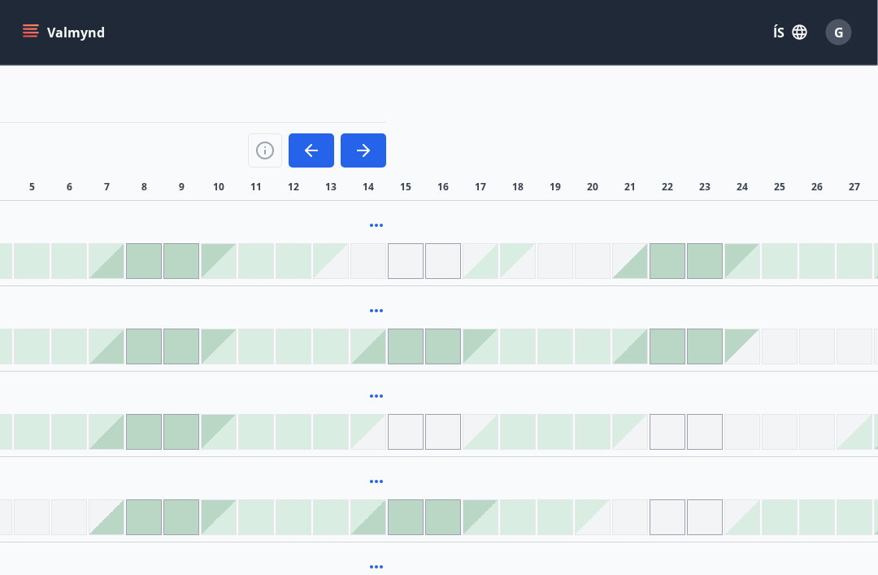
scroll to position [180, 222]
click at [588, 343] on div at bounding box center [589, 346] width 34 height 34
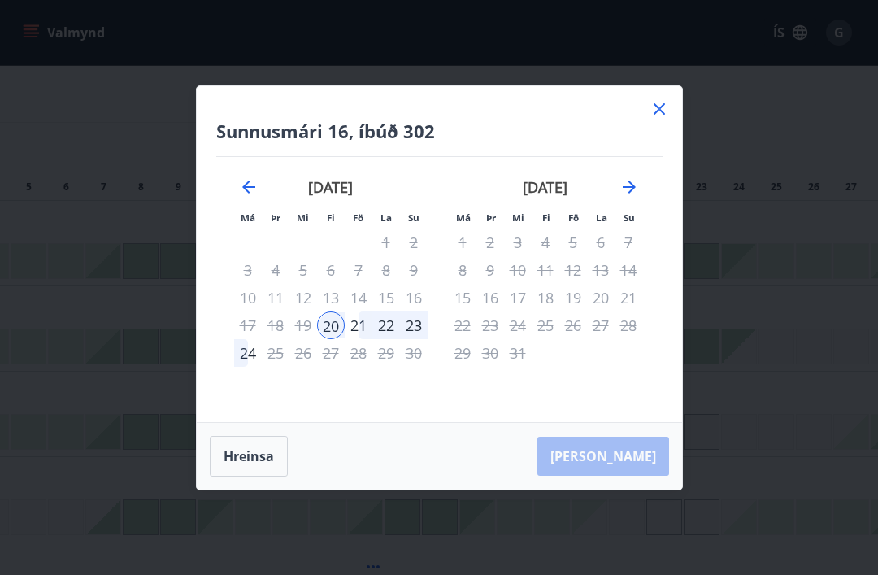
click at [246, 367] on div "24" at bounding box center [248, 353] width 28 height 28
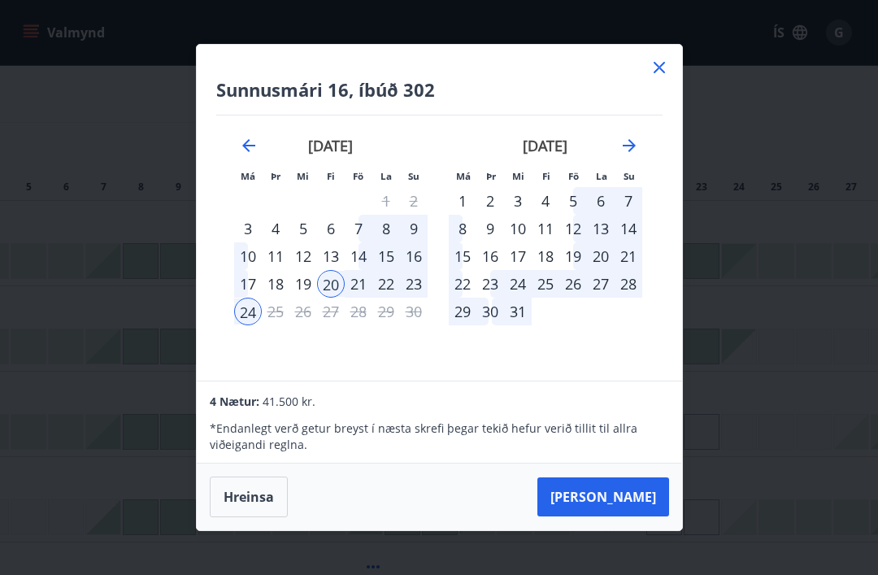
click at [623, 516] on button "[PERSON_NAME]" at bounding box center [603, 496] width 132 height 39
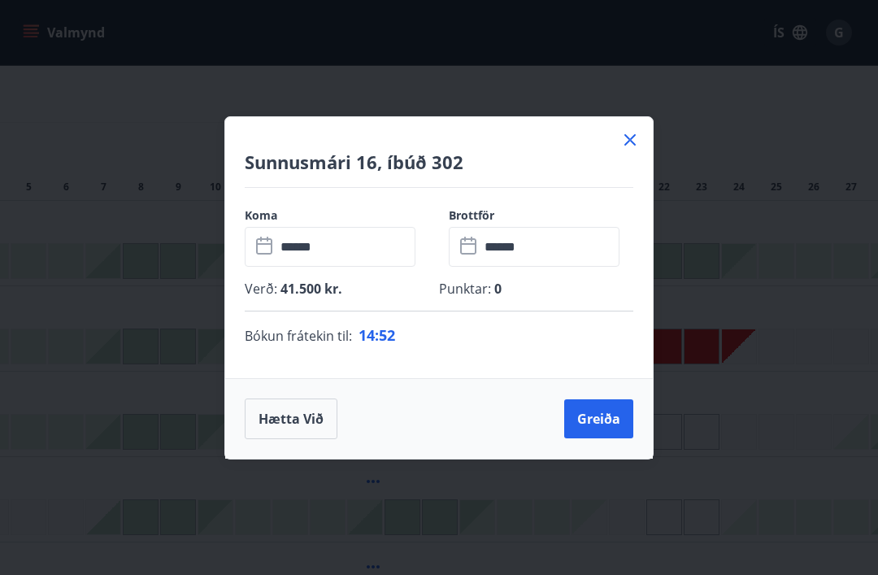
click at [598, 438] on button "Greiða" at bounding box center [598, 418] width 69 height 39
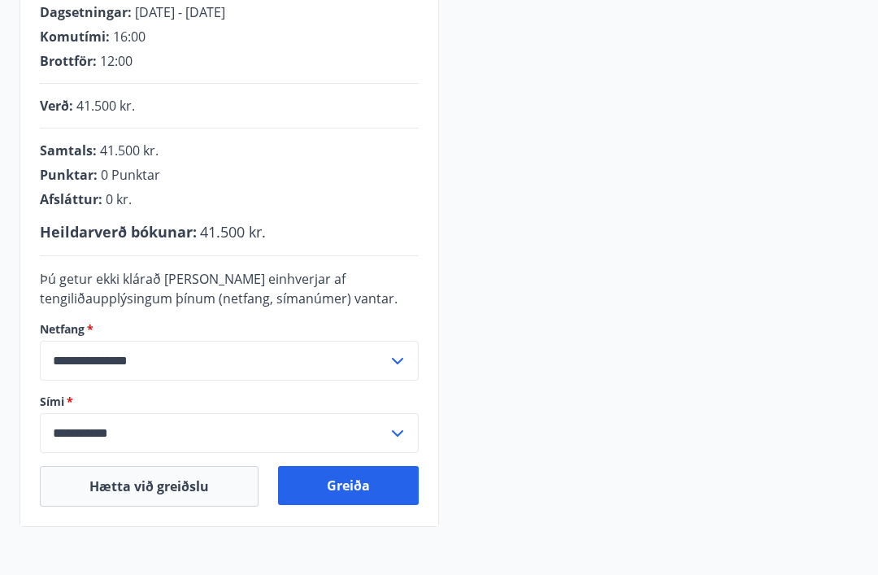
scroll to position [326, 0]
click at [172, 491] on button "Hætta við greiðslu" at bounding box center [149, 486] width 219 height 41
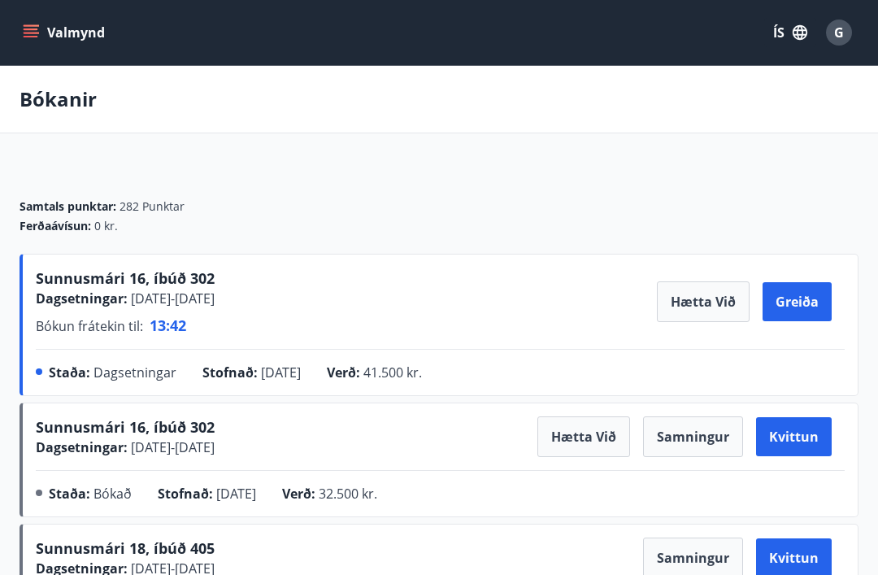
click at [801, 307] on button "Greiða" at bounding box center [797, 301] width 69 height 39
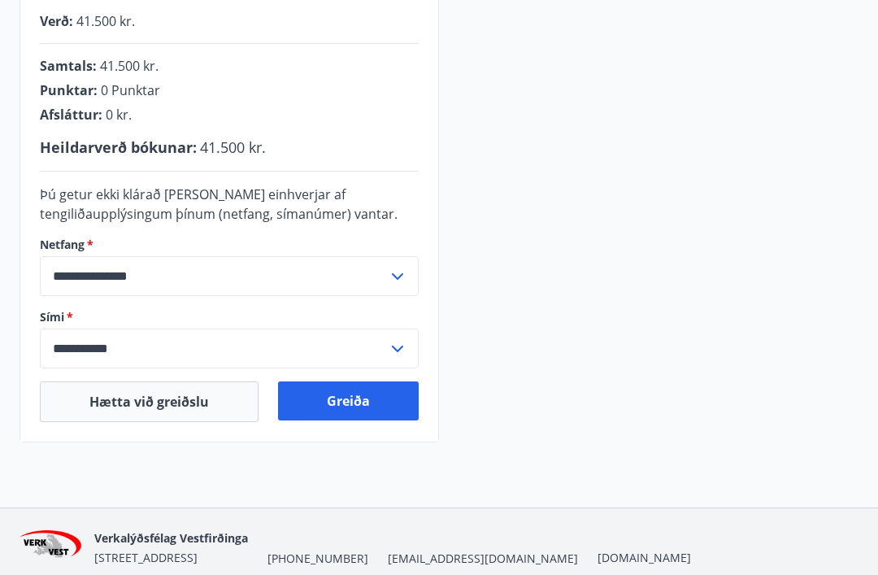
scroll to position [406, 0]
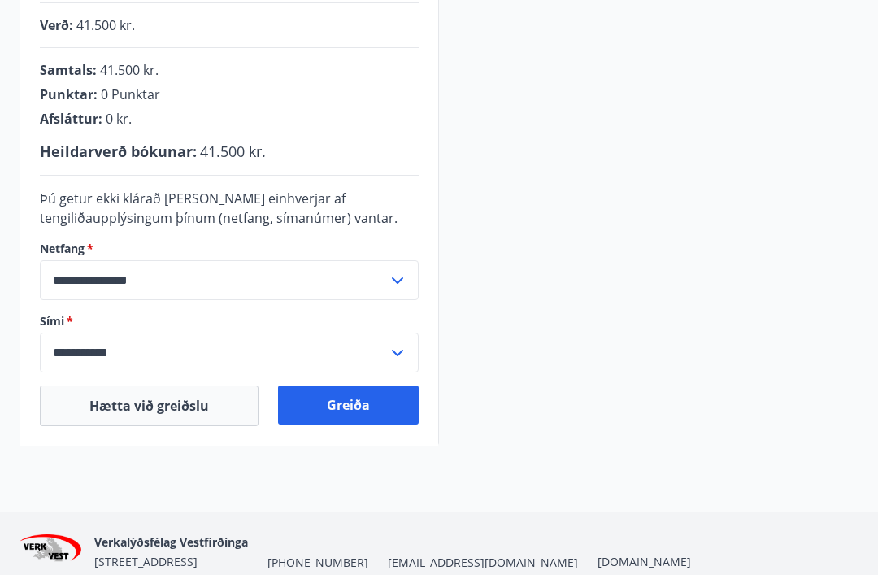
click at [151, 415] on button "Hætta við greiðslu" at bounding box center [149, 405] width 219 height 41
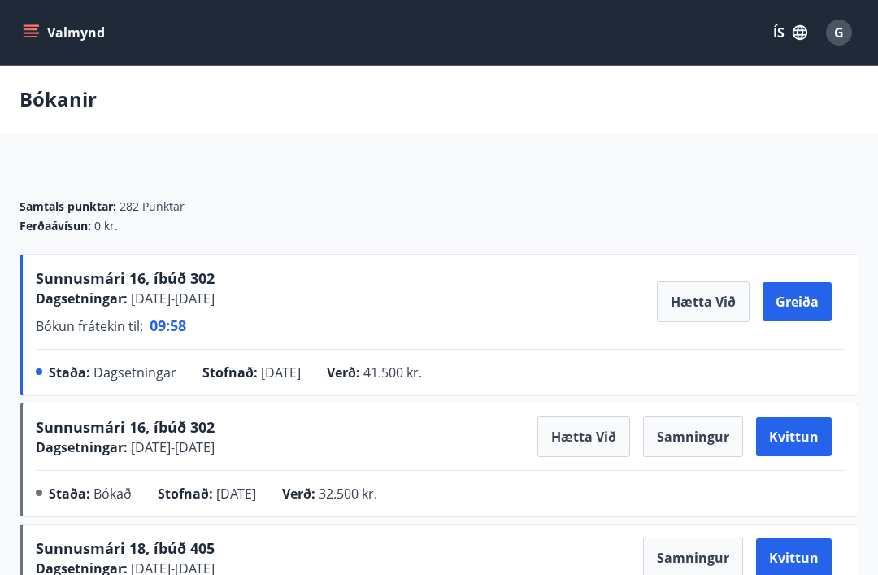
click at [698, 310] on button "Hætta við" at bounding box center [703, 301] width 93 height 41
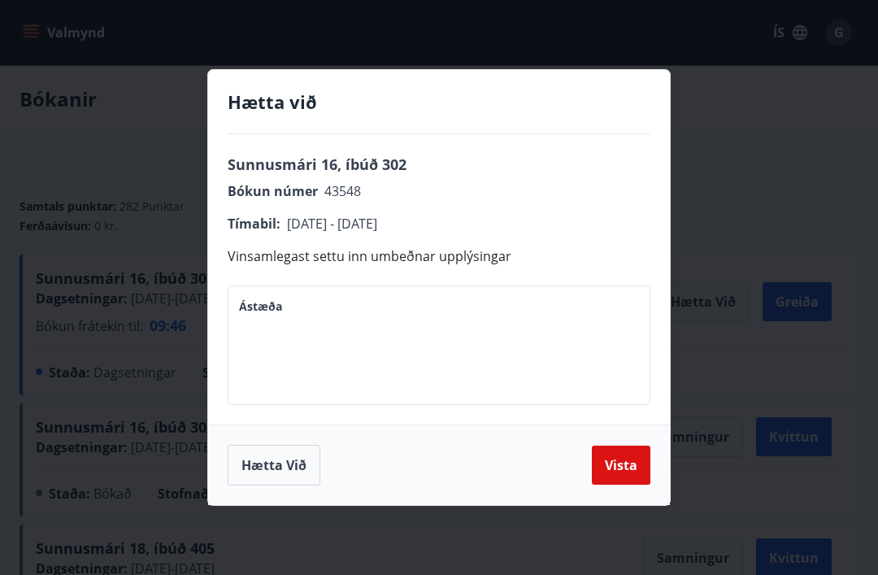
click at [350, 305] on textarea "Ástæða" at bounding box center [439, 345] width 400 height 93
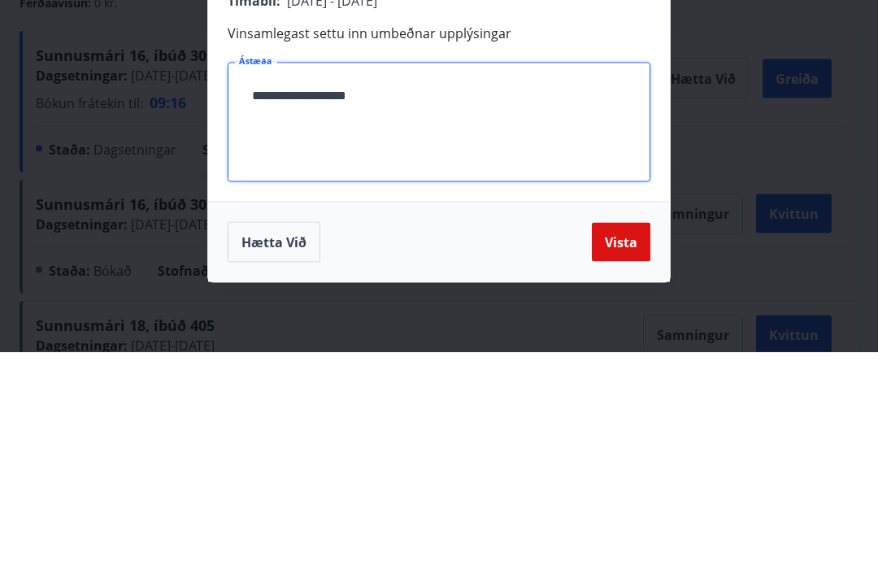
type textarea "**********"
click at [630, 445] on button "Vista" at bounding box center [621, 464] width 59 height 39
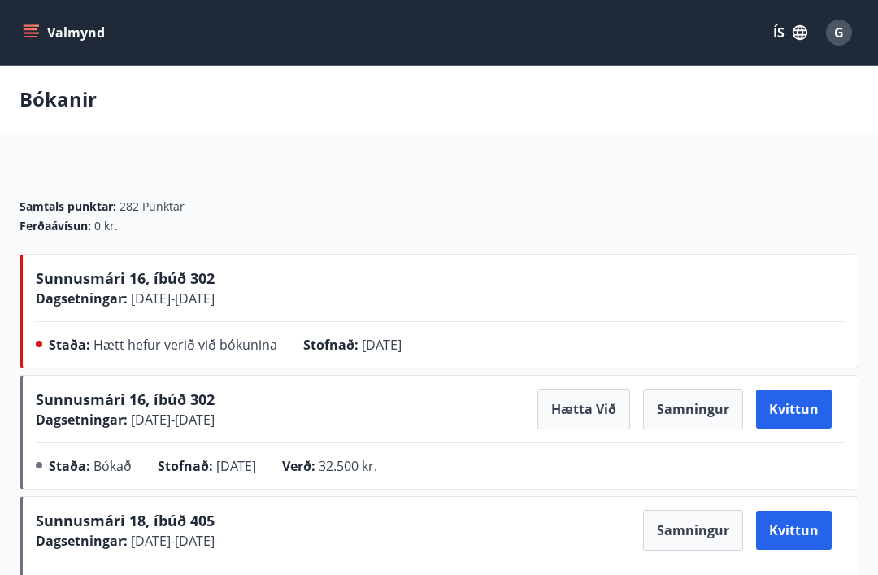
click at [838, 20] on div "G" at bounding box center [839, 33] width 26 height 26
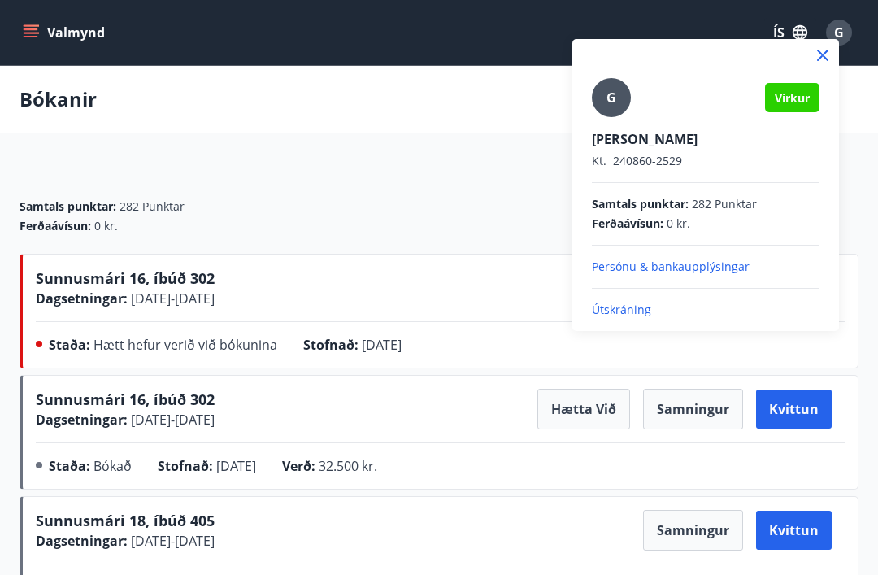
click at [620, 309] on p "Útskráning" at bounding box center [706, 310] width 228 height 16
